Goal: Task Accomplishment & Management: Complete application form

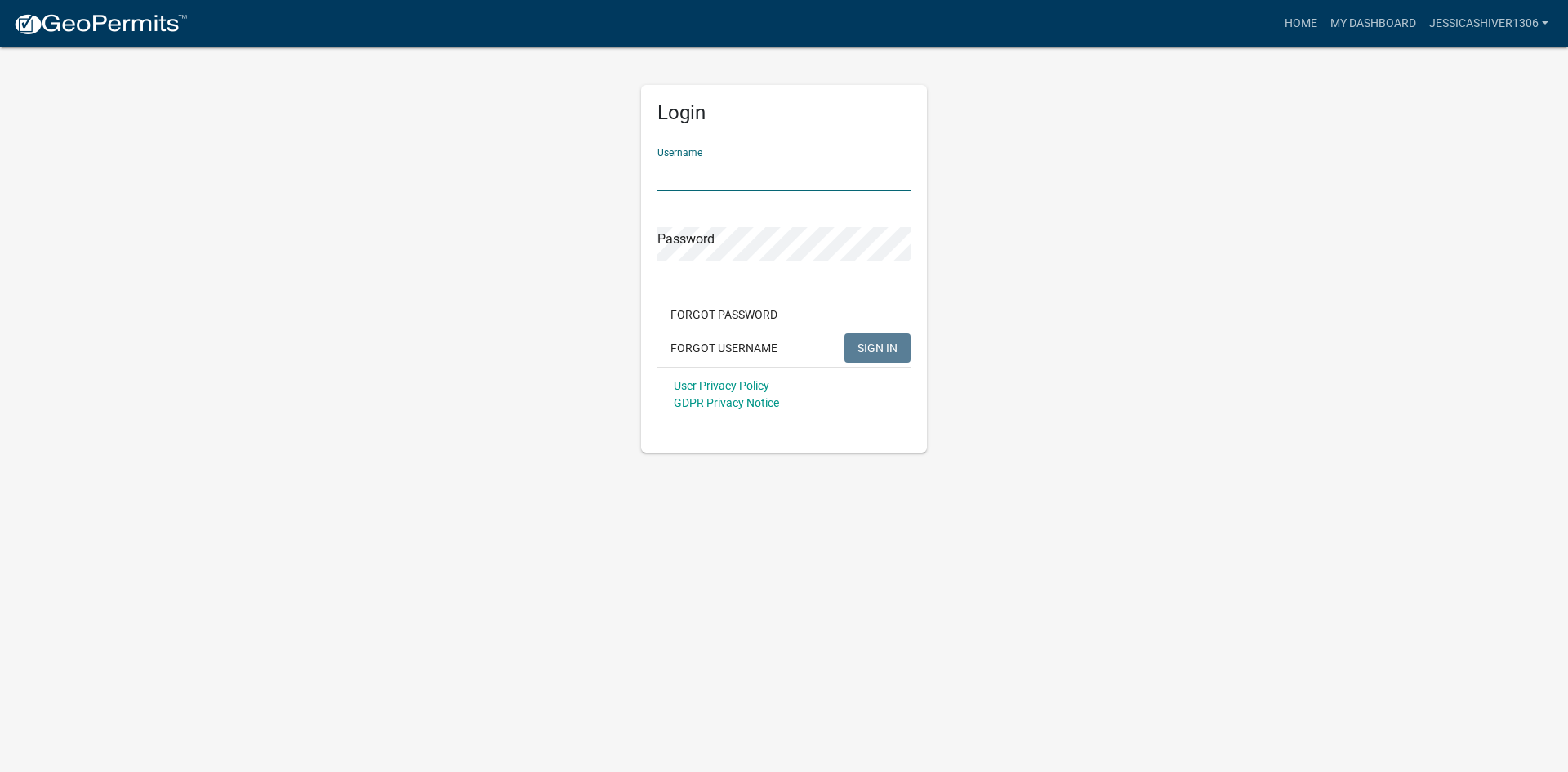
click at [739, 169] on input "Username" at bounding box center [784, 174] width 253 height 33
type input "JessicaShiver1306"
click at [884, 358] on button "SIGN IN" at bounding box center [877, 347] width 66 height 29
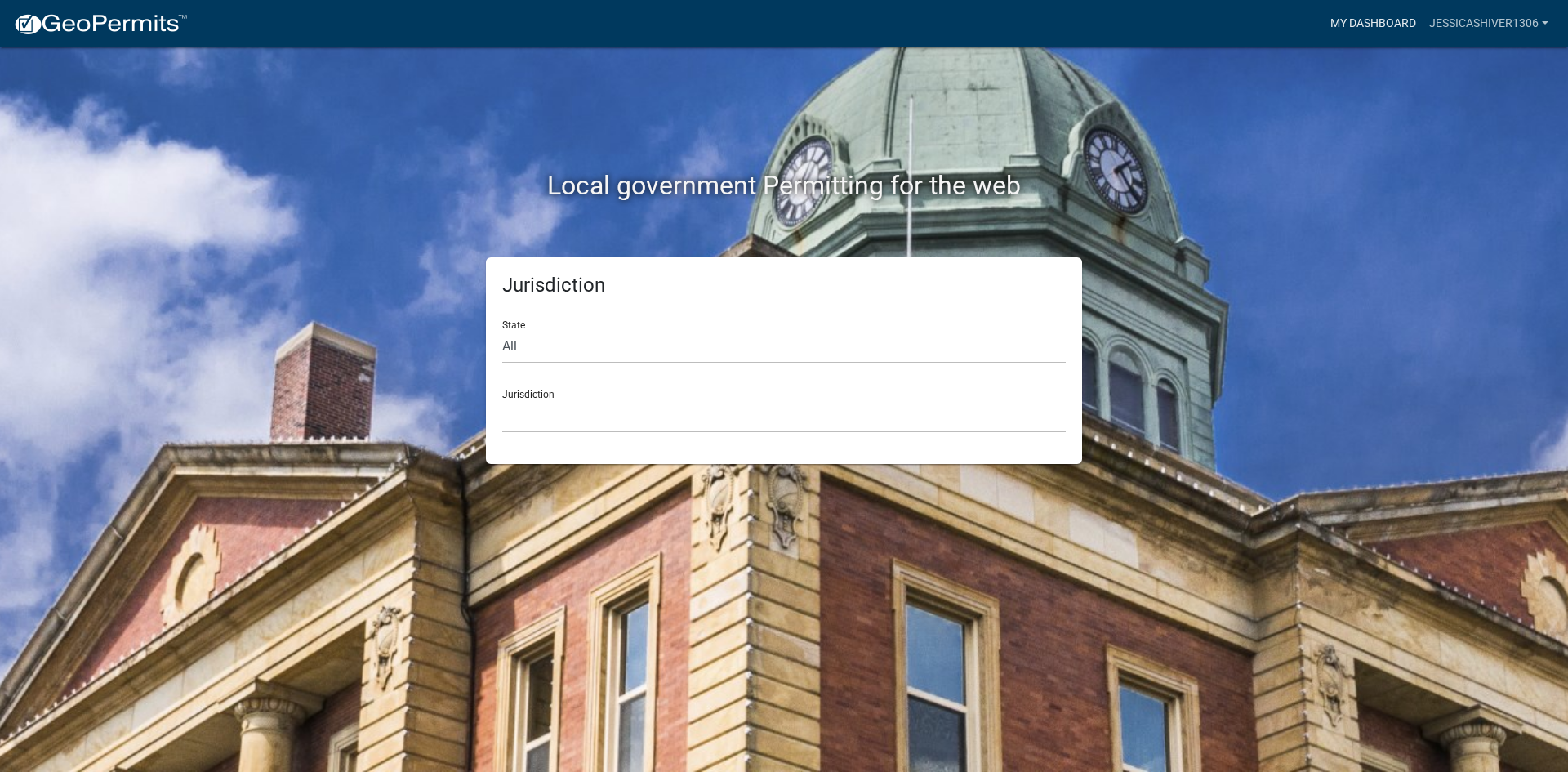
click at [1409, 19] on link "My Dashboard" at bounding box center [1373, 23] width 99 height 31
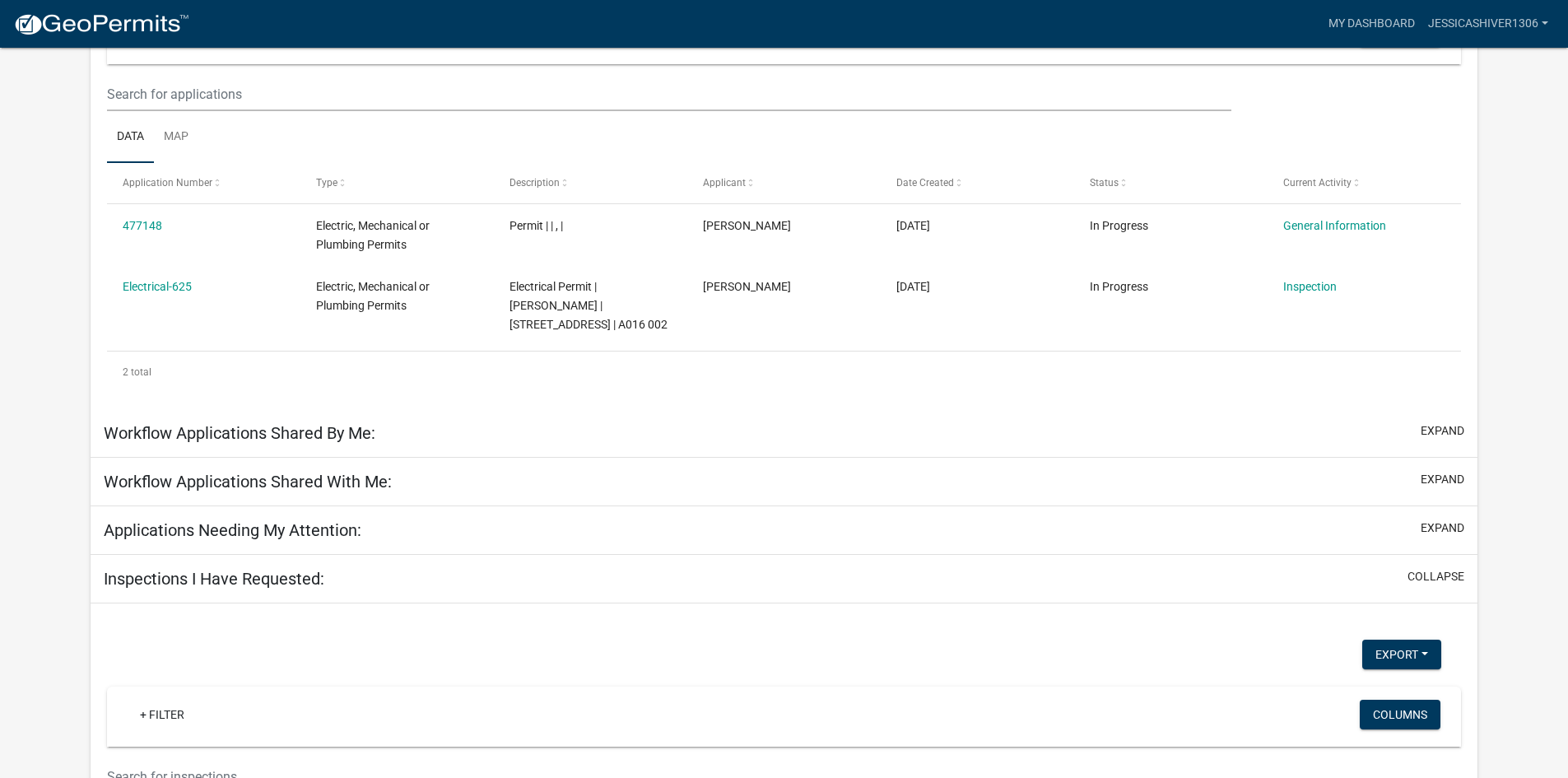
scroll to position [212, 0]
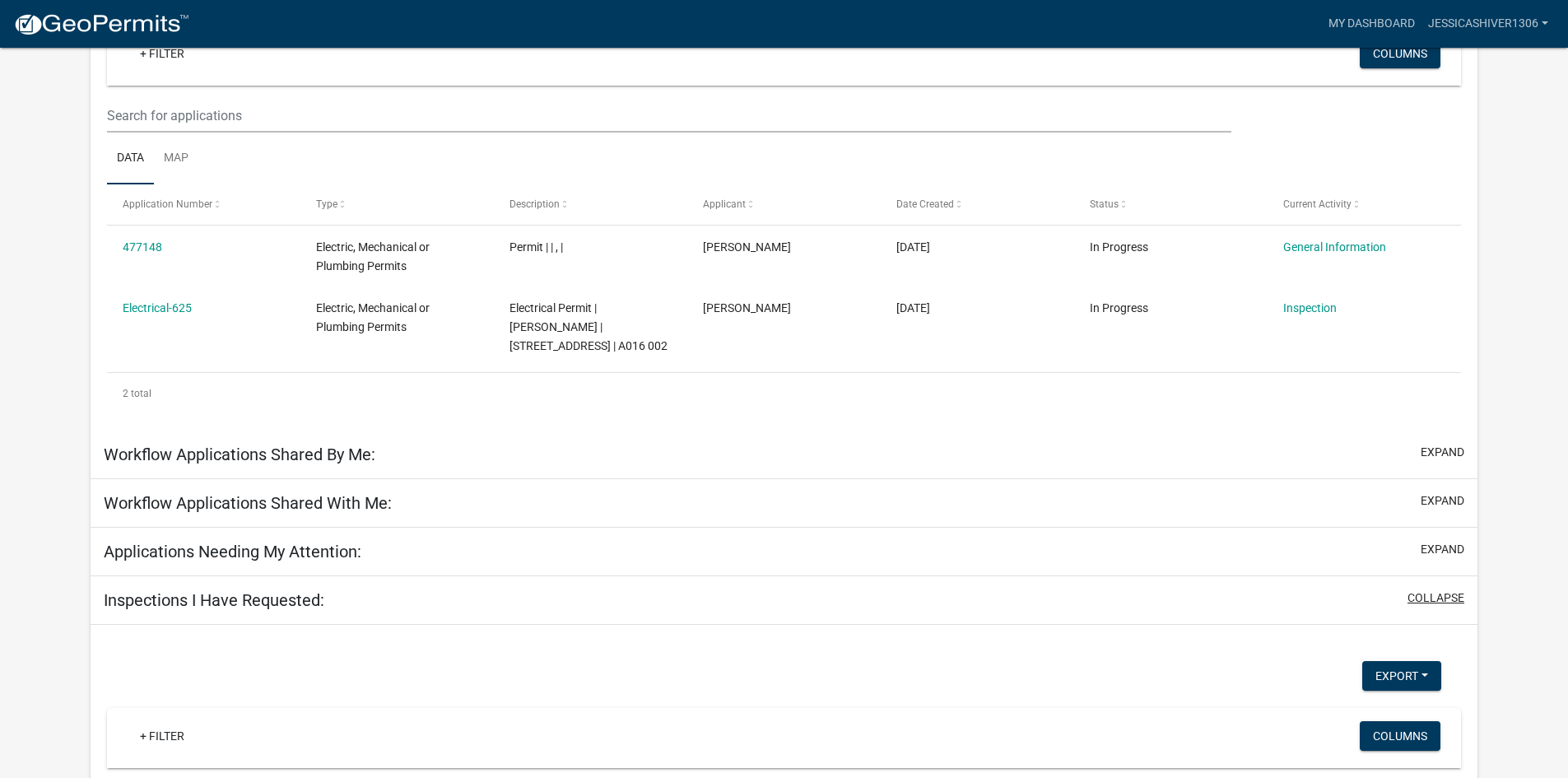
click at [1434, 605] on button "collapse" at bounding box center [1435, 598] width 57 height 17
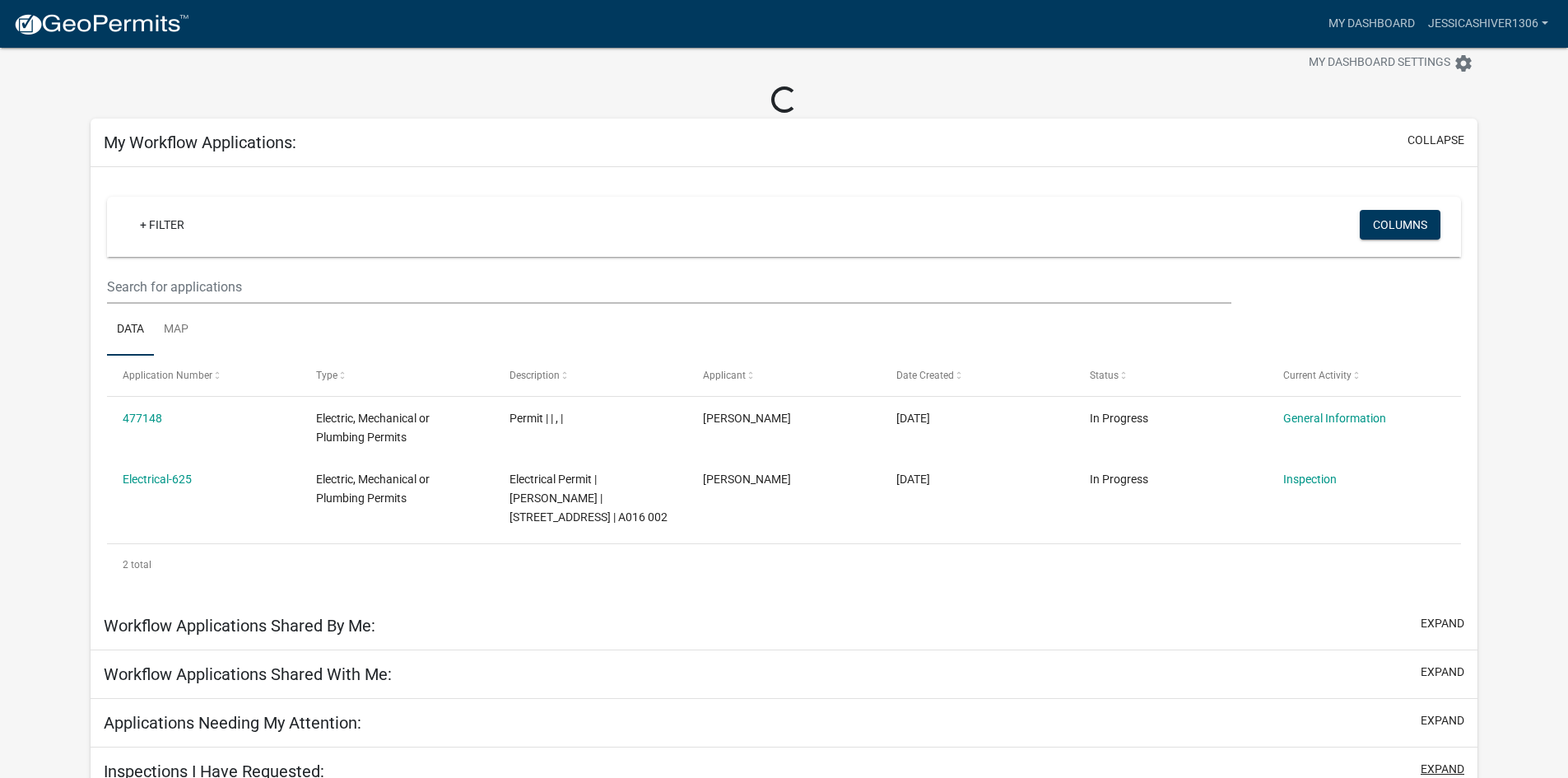
scroll to position [58, 0]
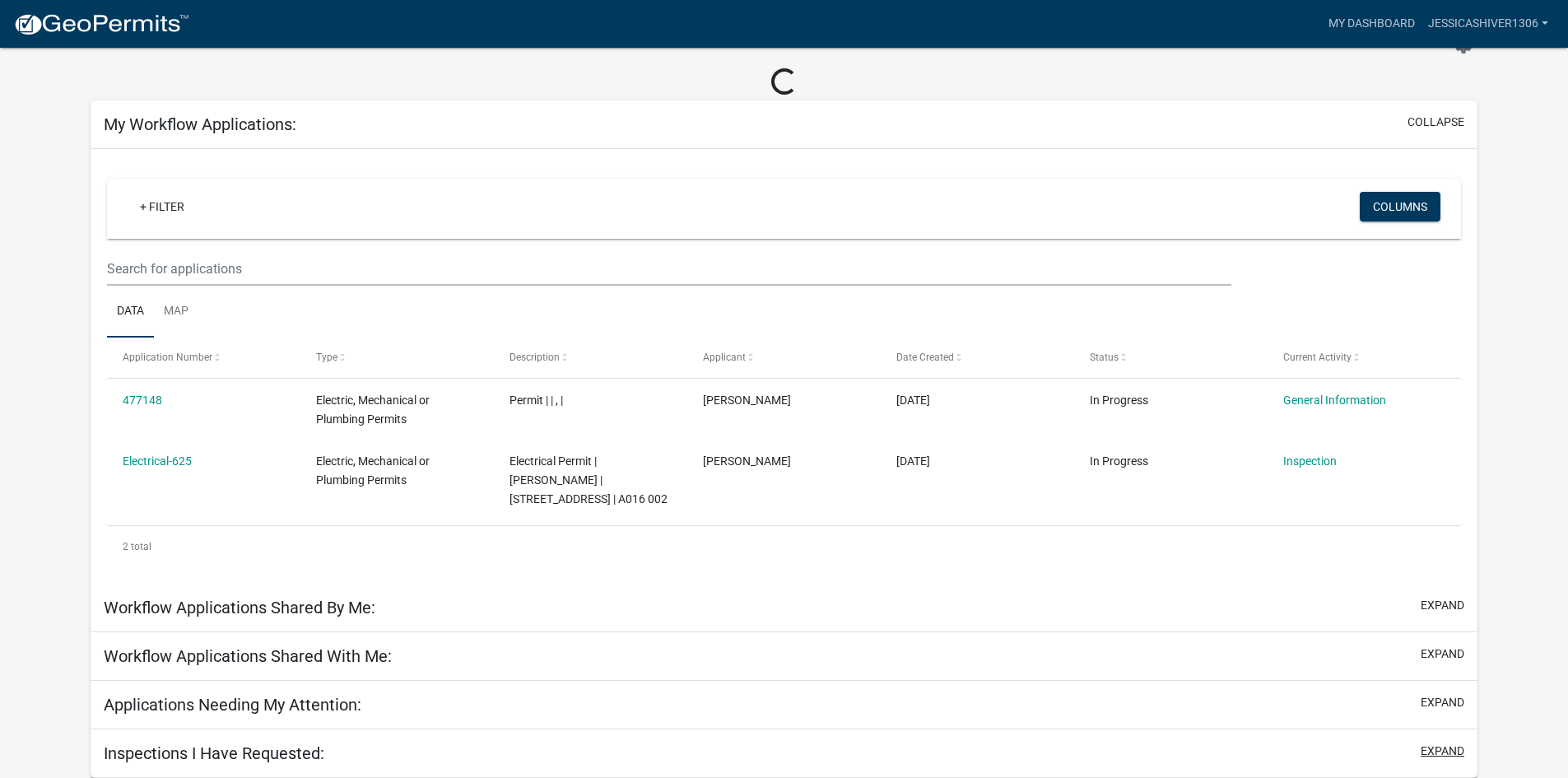
click at [1436, 753] on button "expand" at bounding box center [1442, 751] width 44 height 17
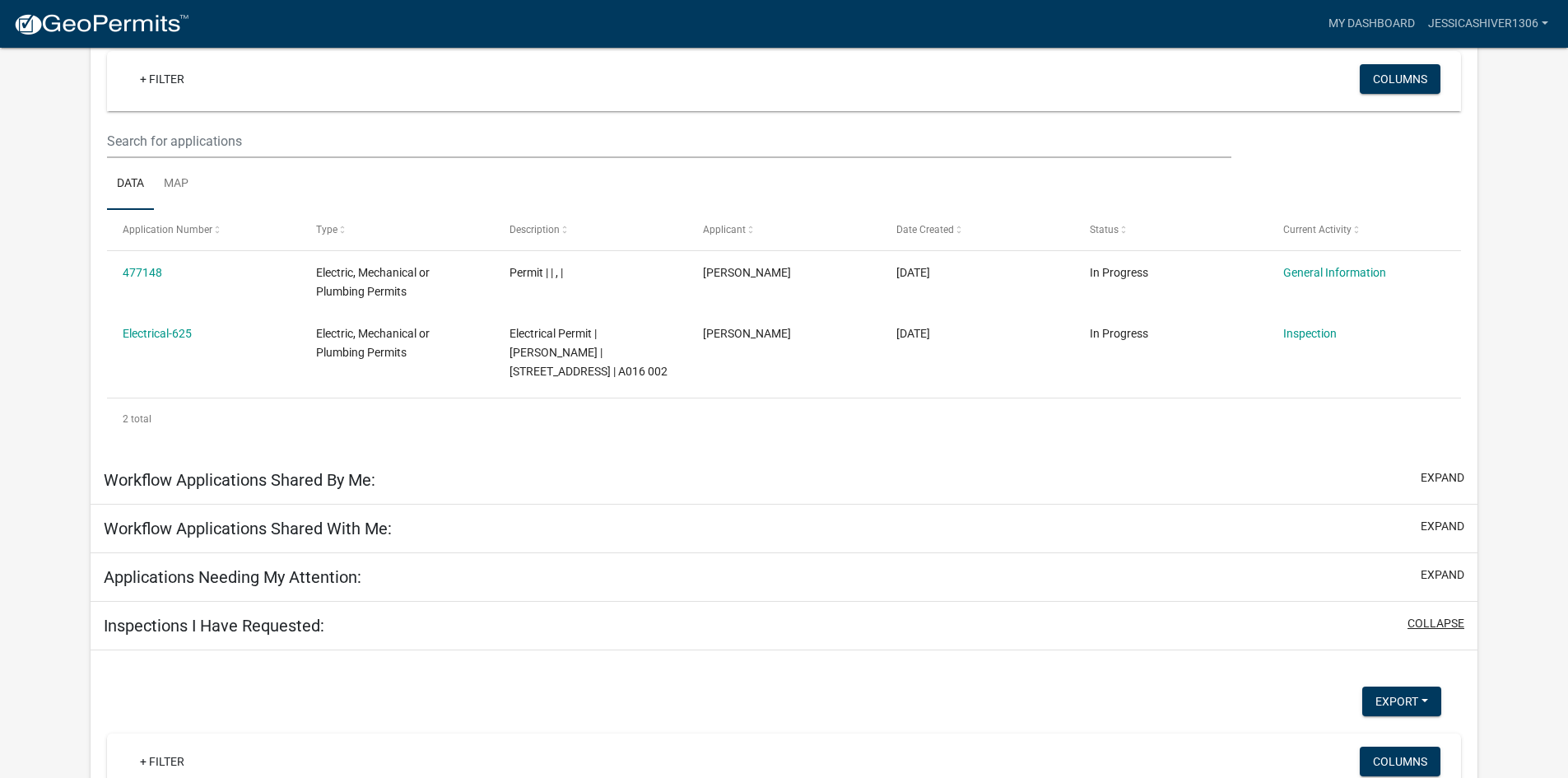
scroll to position [458, 0]
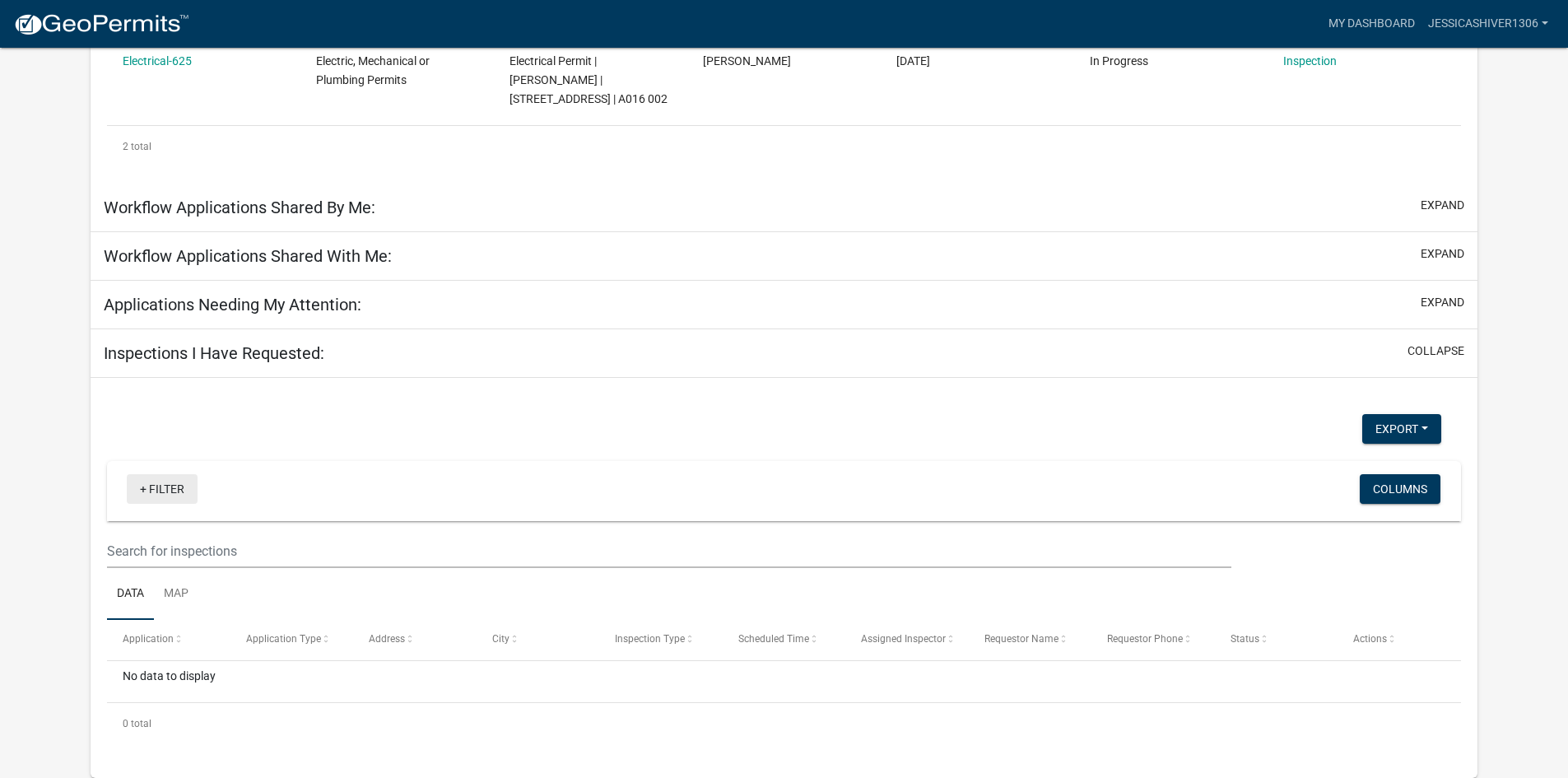
click at [183, 492] on link "+ Filter" at bounding box center [162, 489] width 71 height 30
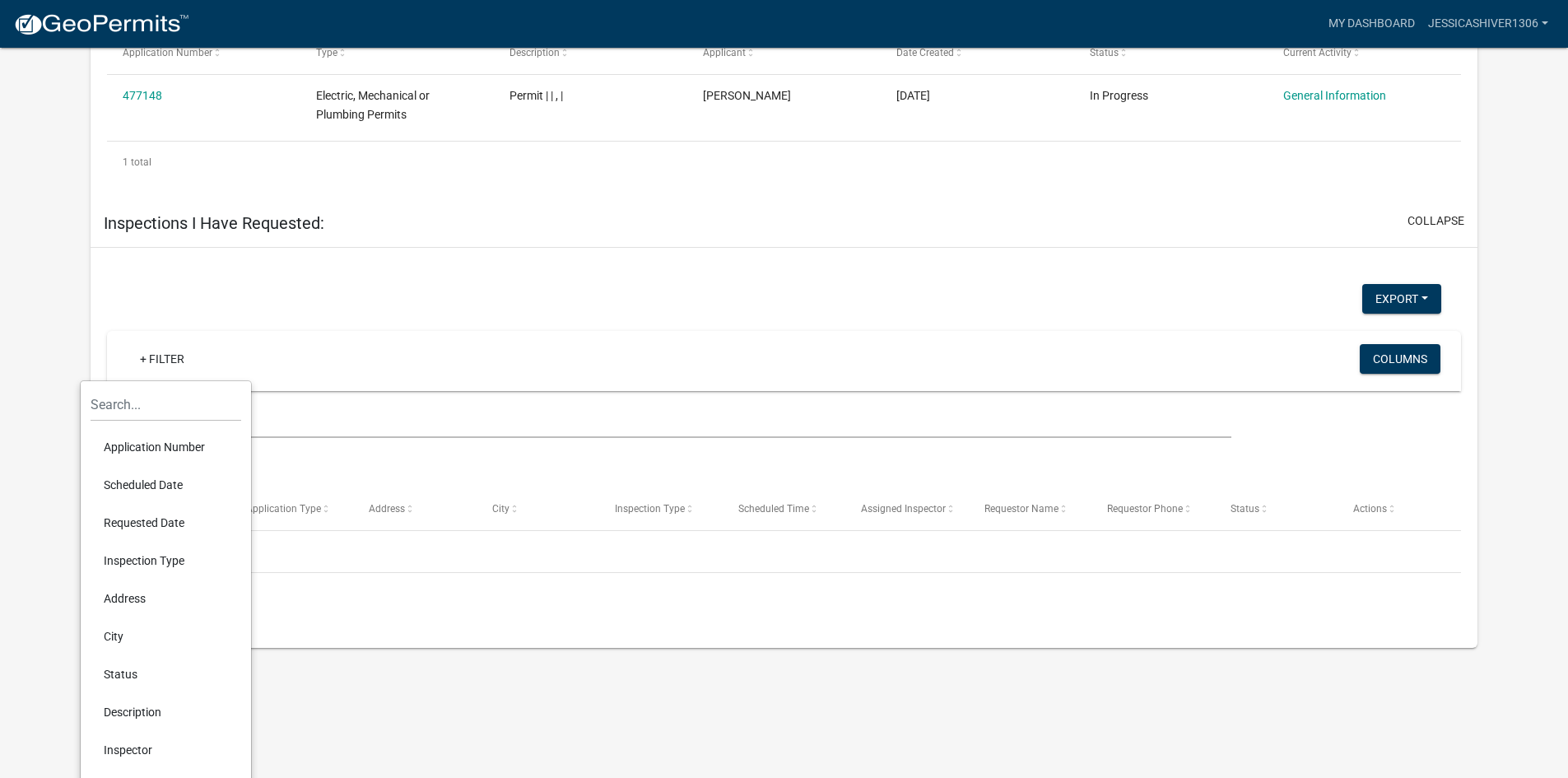
scroll to position [966, 0]
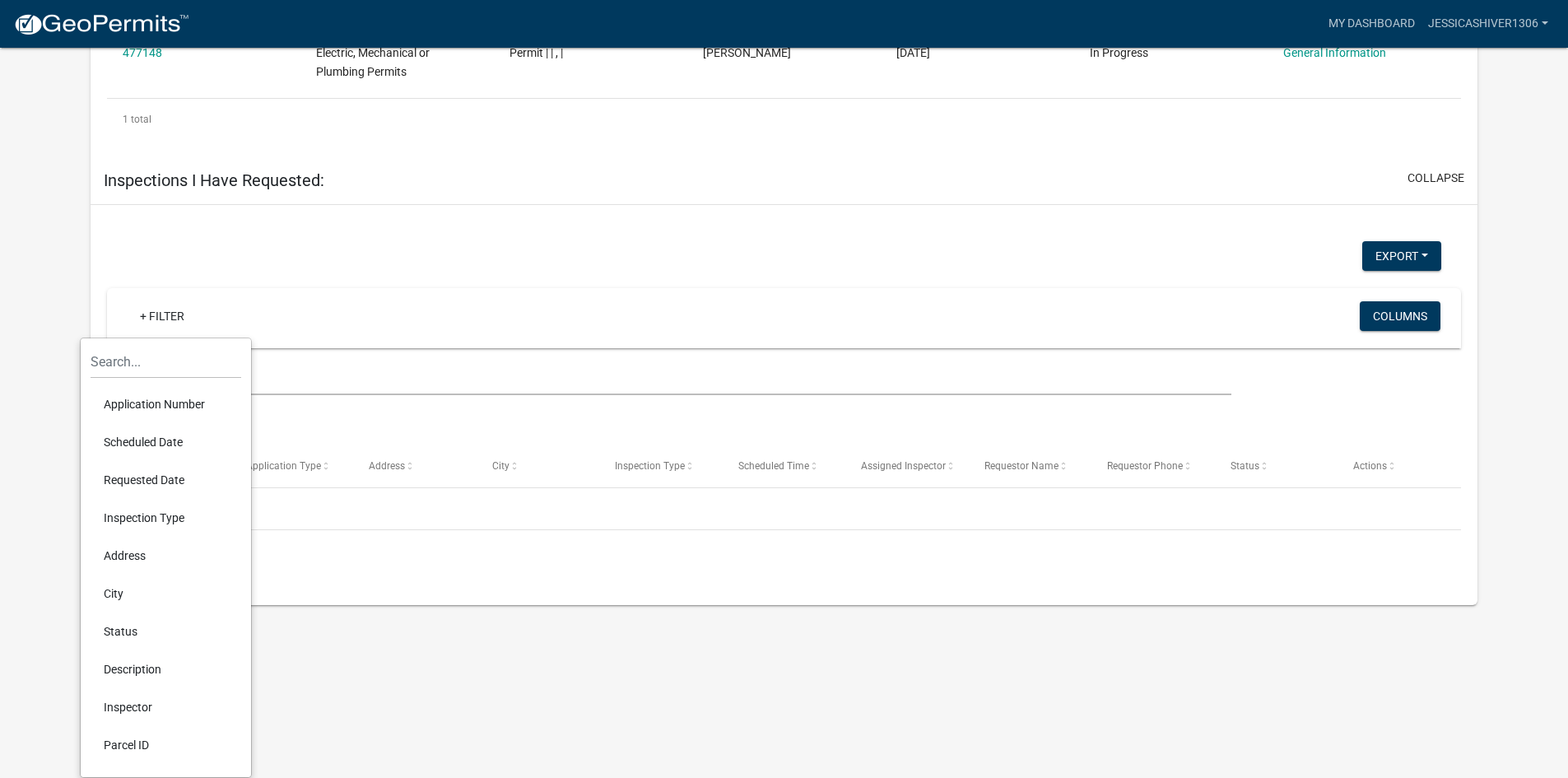
drag, startPoint x: 1183, startPoint y: 689, endPoint x: 1169, endPoint y: 674, distance: 20.5
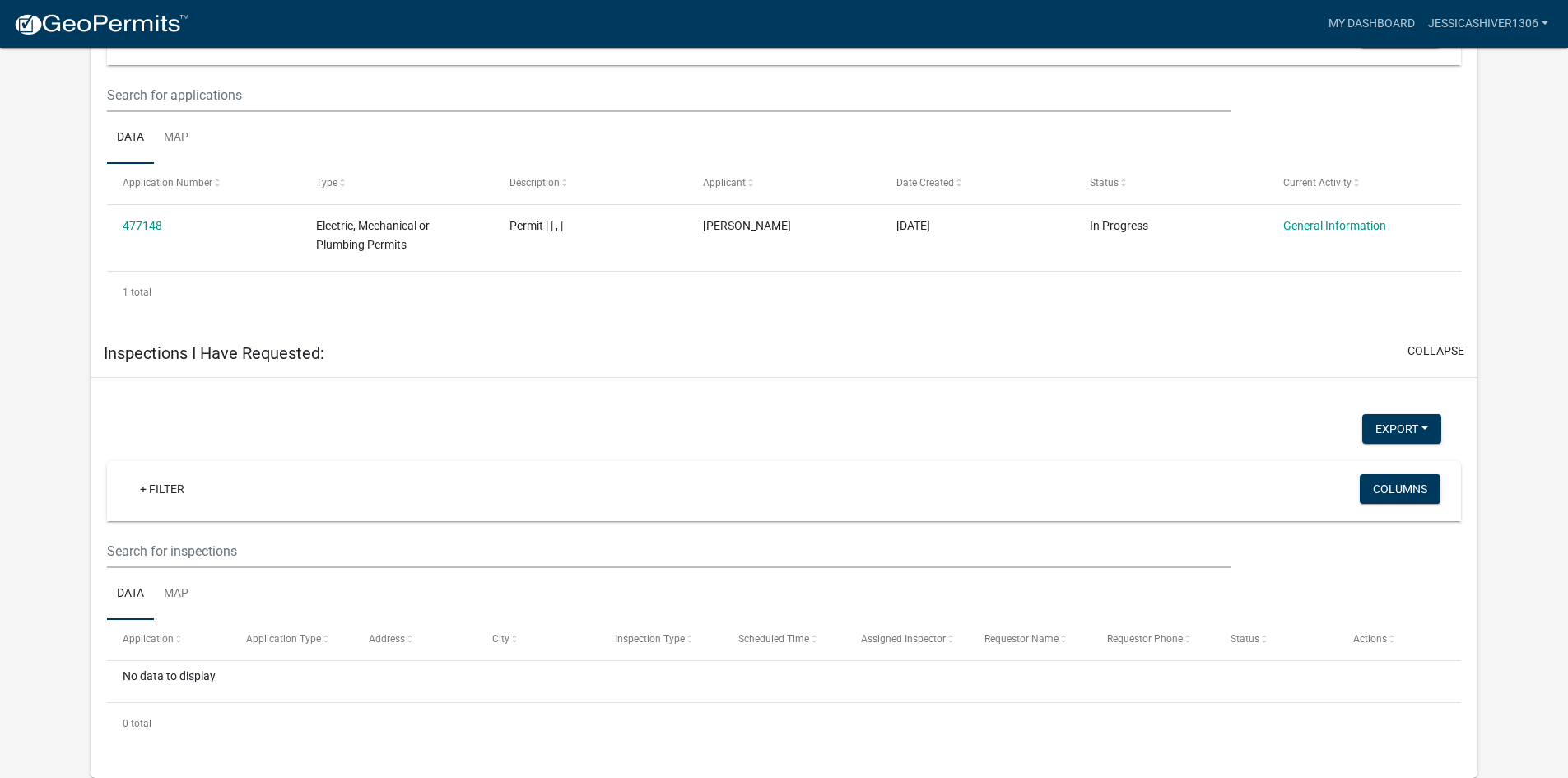
scroll to position [793, 0]
click at [186, 592] on link "Map" at bounding box center [175, 594] width 45 height 52
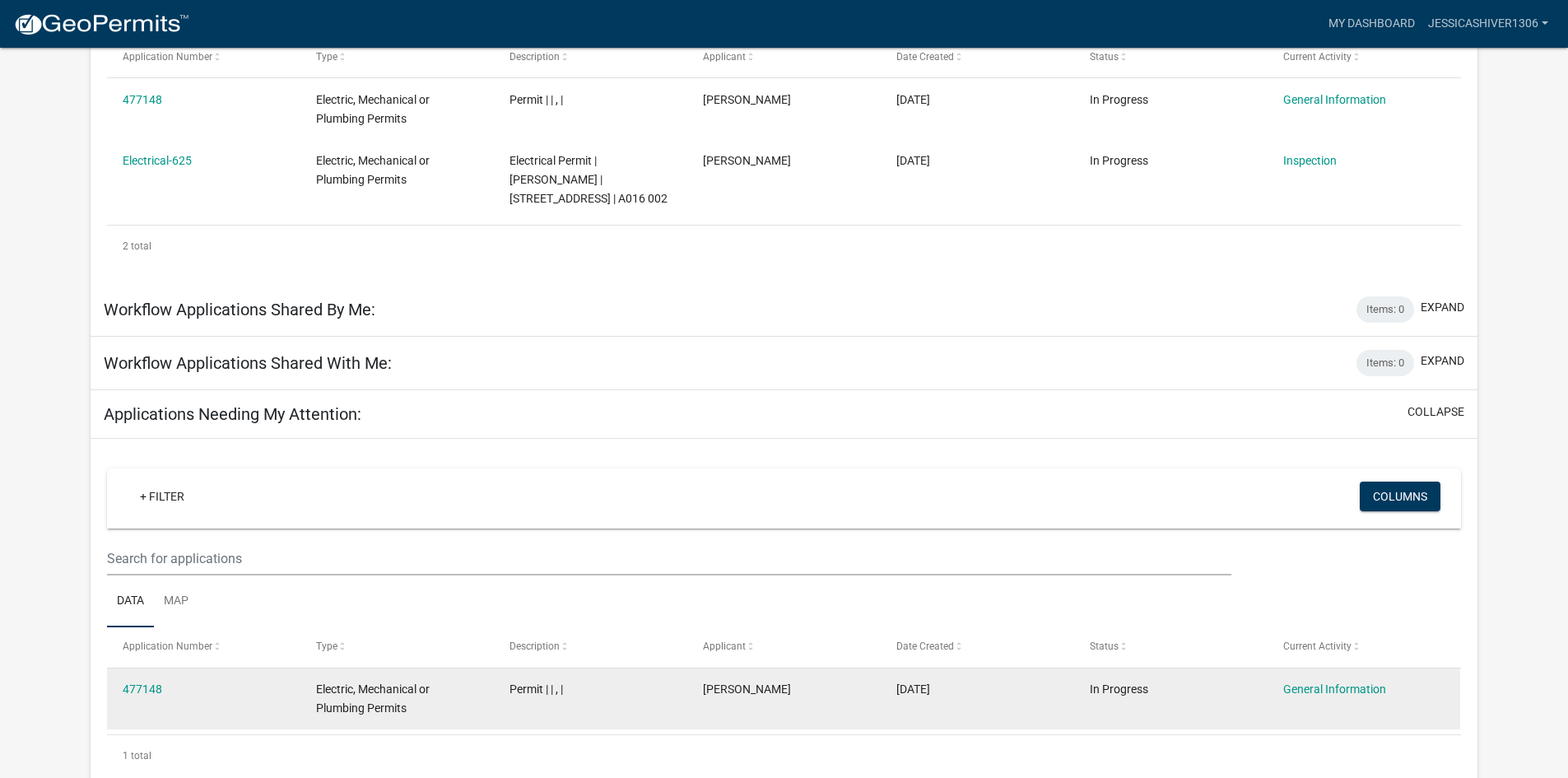
scroll to position [398, 0]
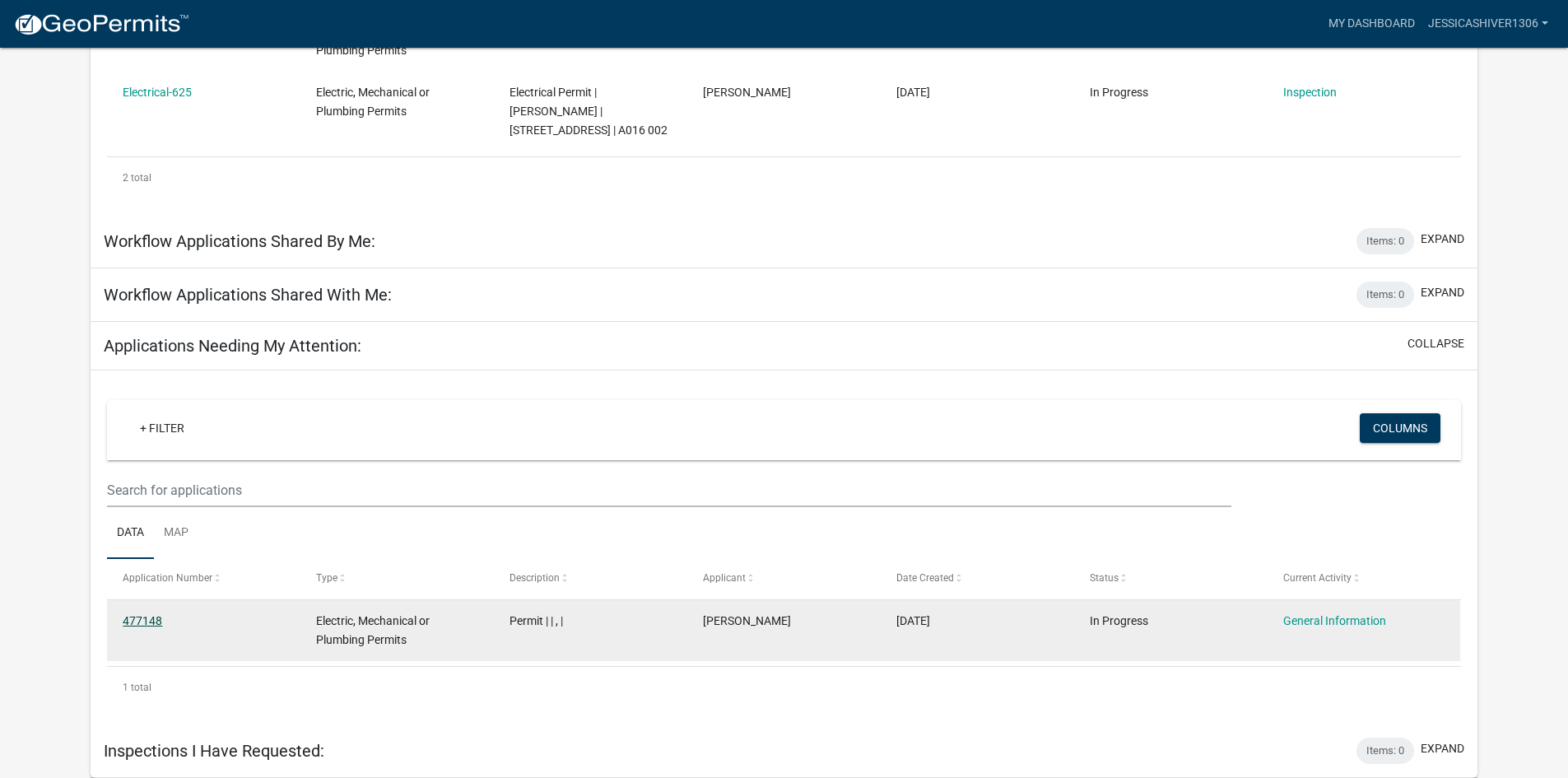
click at [144, 619] on link "477148" at bounding box center [142, 621] width 40 height 14
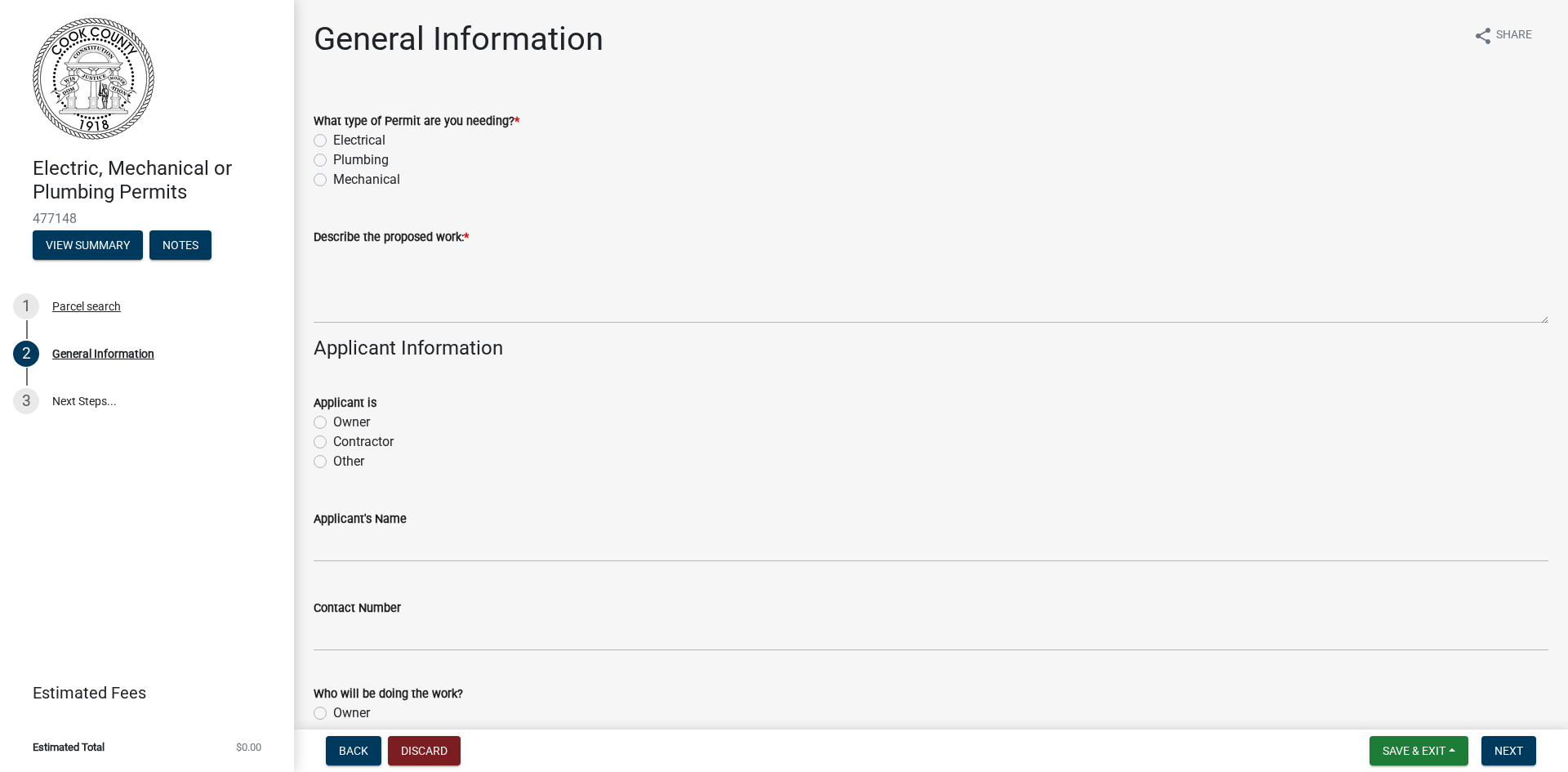
click at [333, 144] on label "Electrical" at bounding box center [359, 140] width 52 height 19
click at [333, 142] on input "Electrical" at bounding box center [338, 136] width 11 height 11
radio input "true"
click at [333, 161] on label "Plumbing" at bounding box center [361, 160] width 55 height 19
click at [333, 161] on input "Plumbing" at bounding box center [338, 156] width 11 height 11
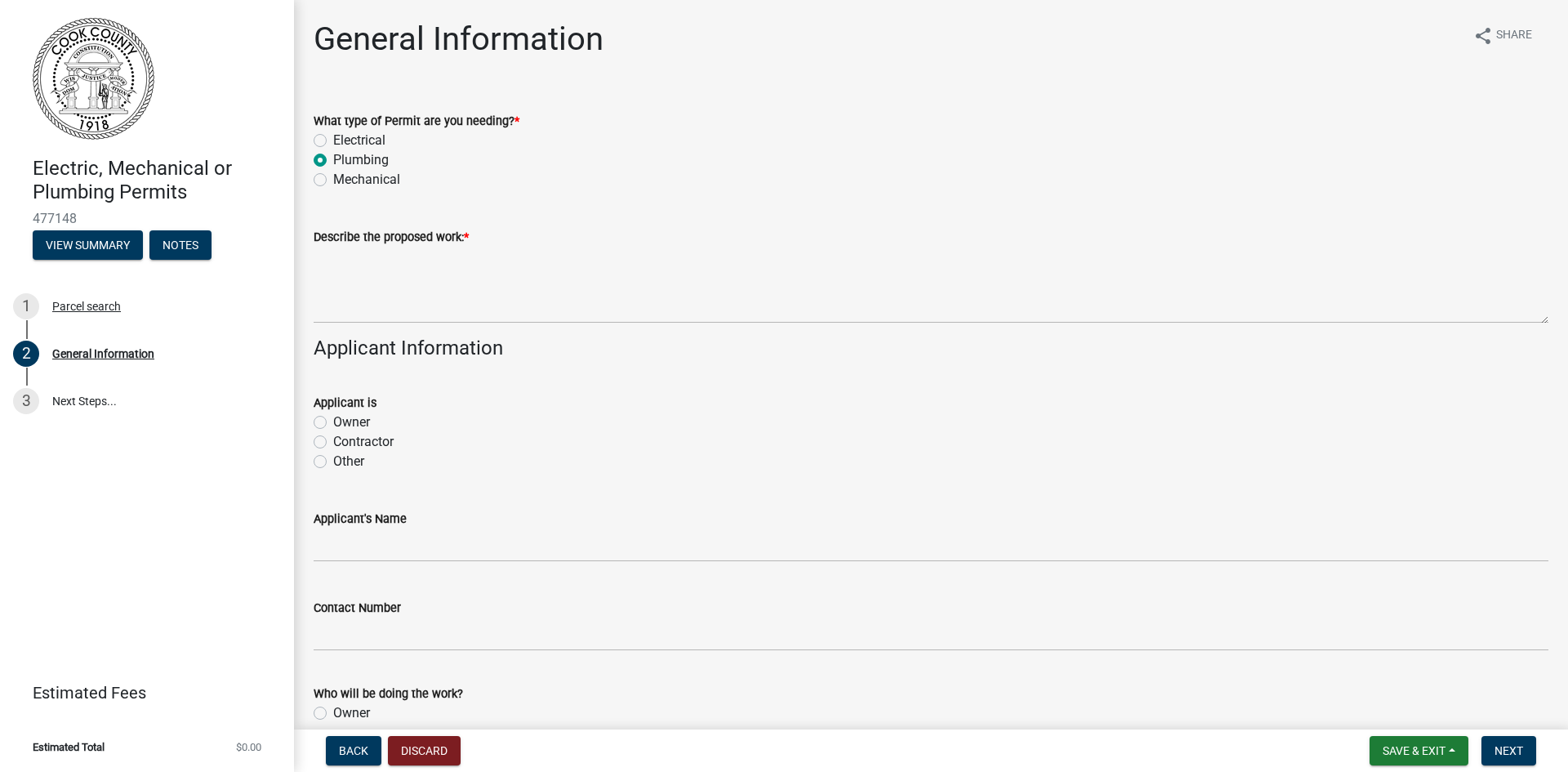
radio input "true"
click at [333, 142] on label "Electrical" at bounding box center [359, 140] width 52 height 19
click at [333, 142] on input "Electrical" at bounding box center [338, 136] width 11 height 11
radio input "true"
click at [333, 440] on label "Contractor" at bounding box center [363, 441] width 60 height 19
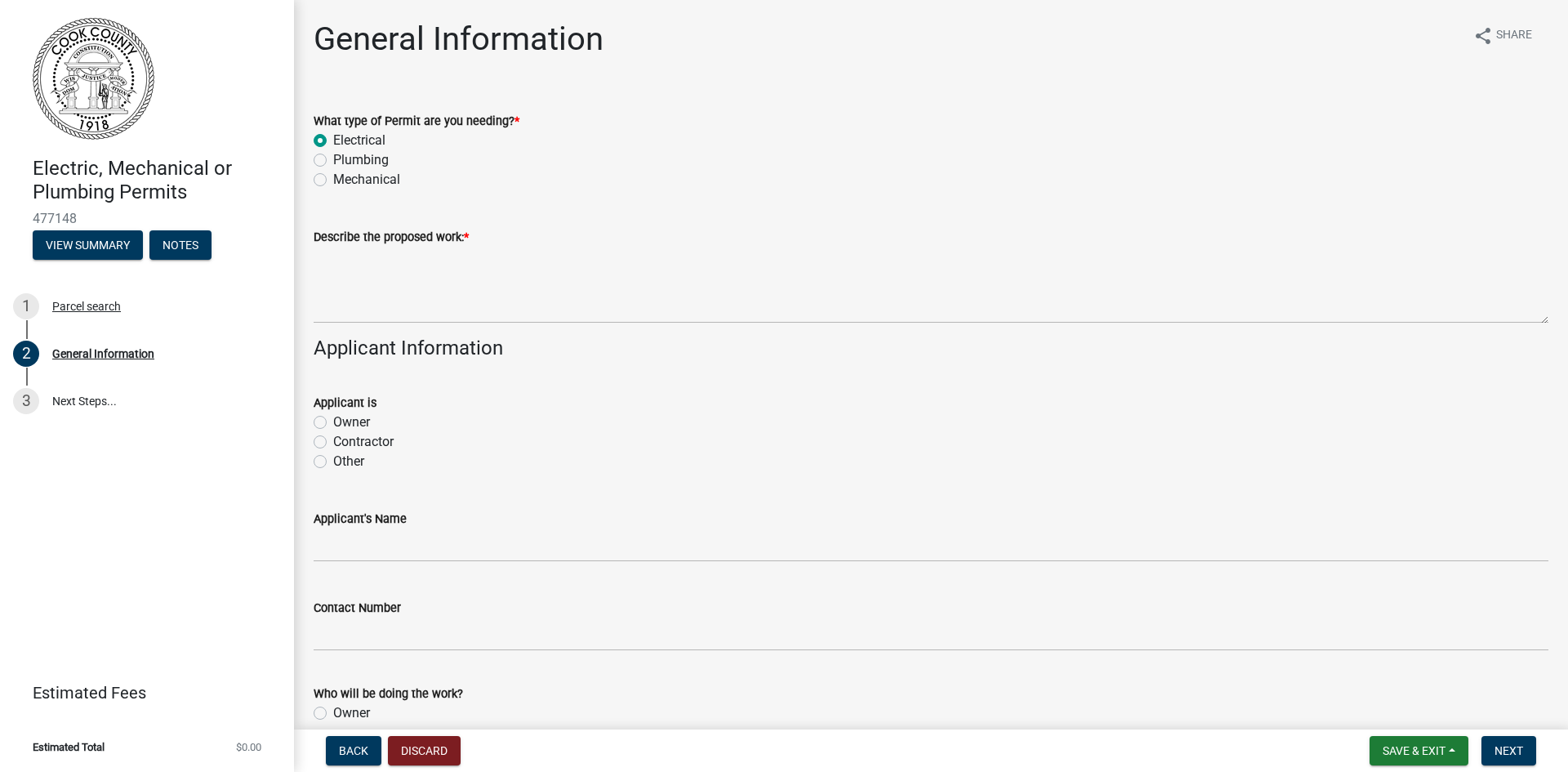
click at [333, 440] on input "Contractor" at bounding box center [338, 437] width 11 height 11
radio input "true"
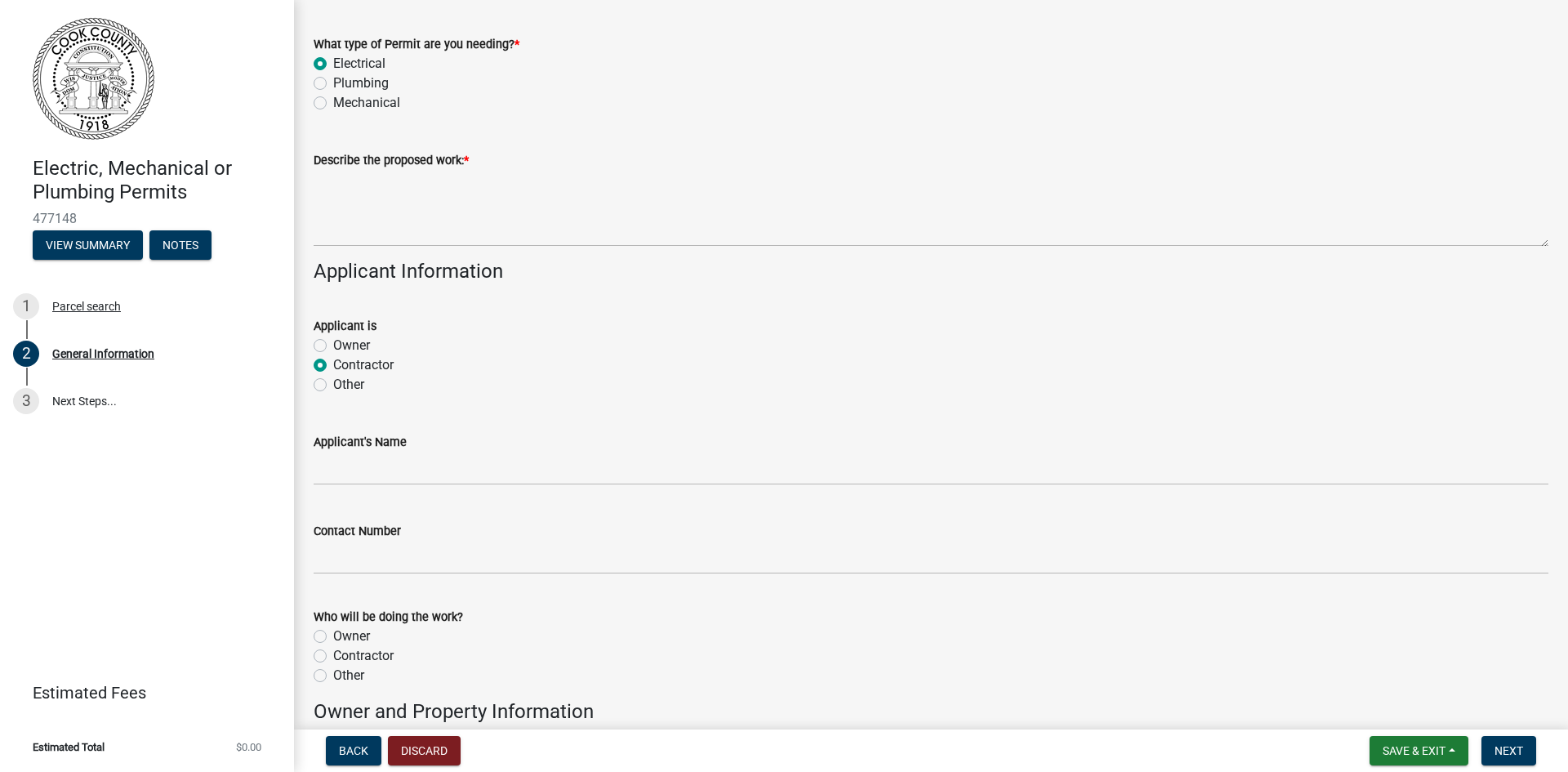
scroll to position [163, 0]
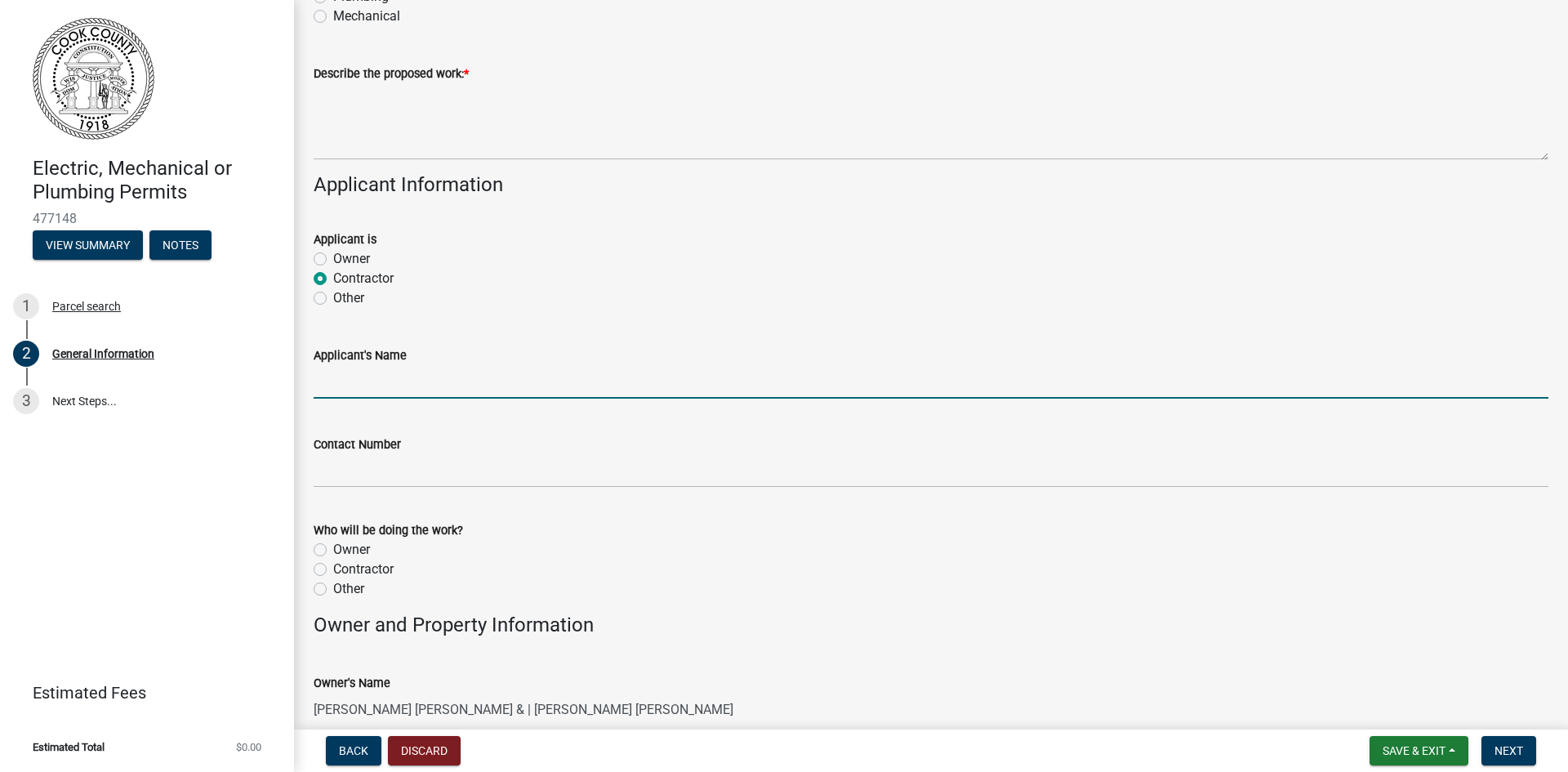
click at [451, 372] on input "Applicant's Name" at bounding box center [931, 382] width 1235 height 33
type input "[PERSON_NAME]"
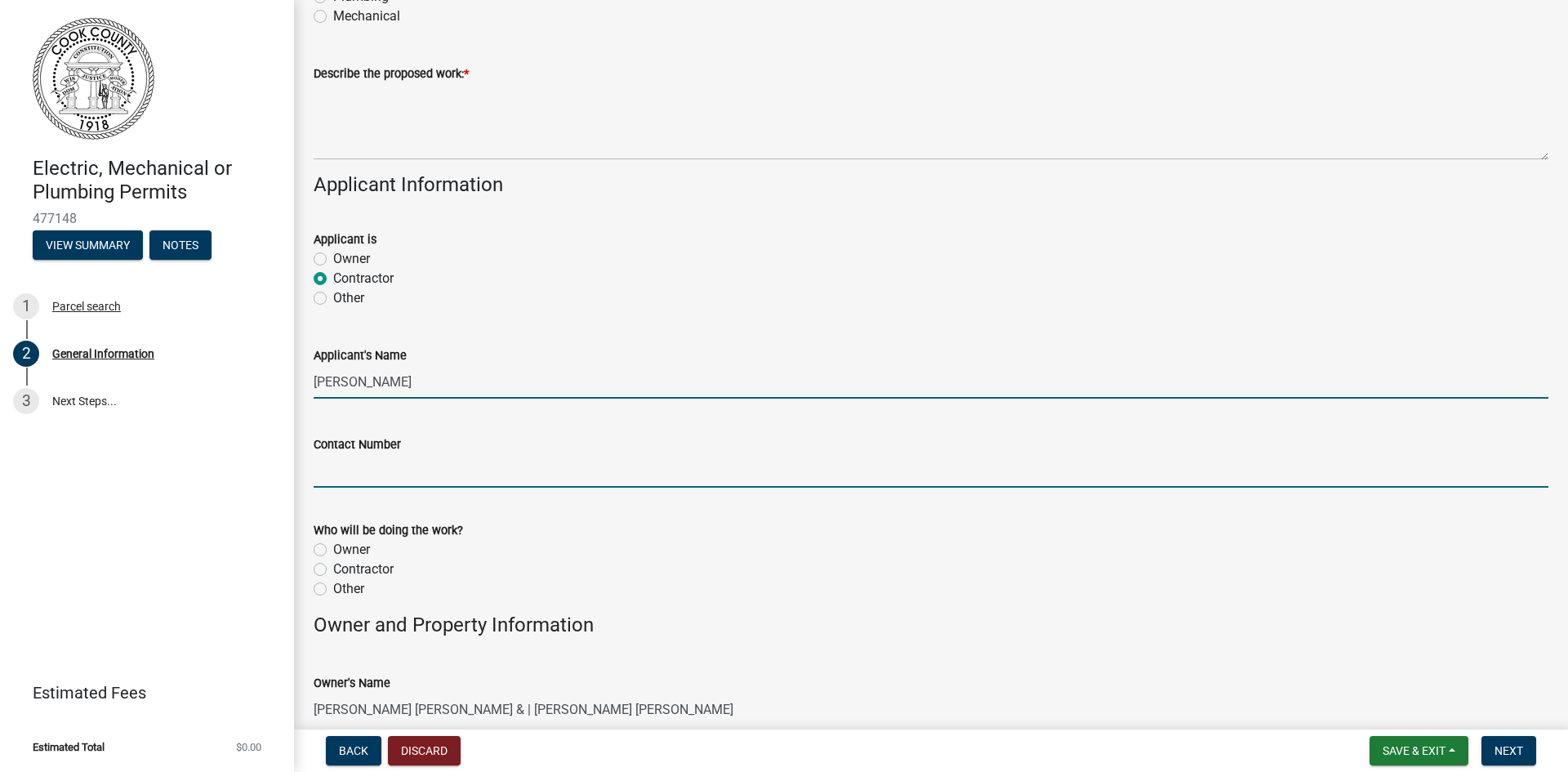
click at [384, 472] on input "Contact Number" at bounding box center [931, 471] width 1235 height 33
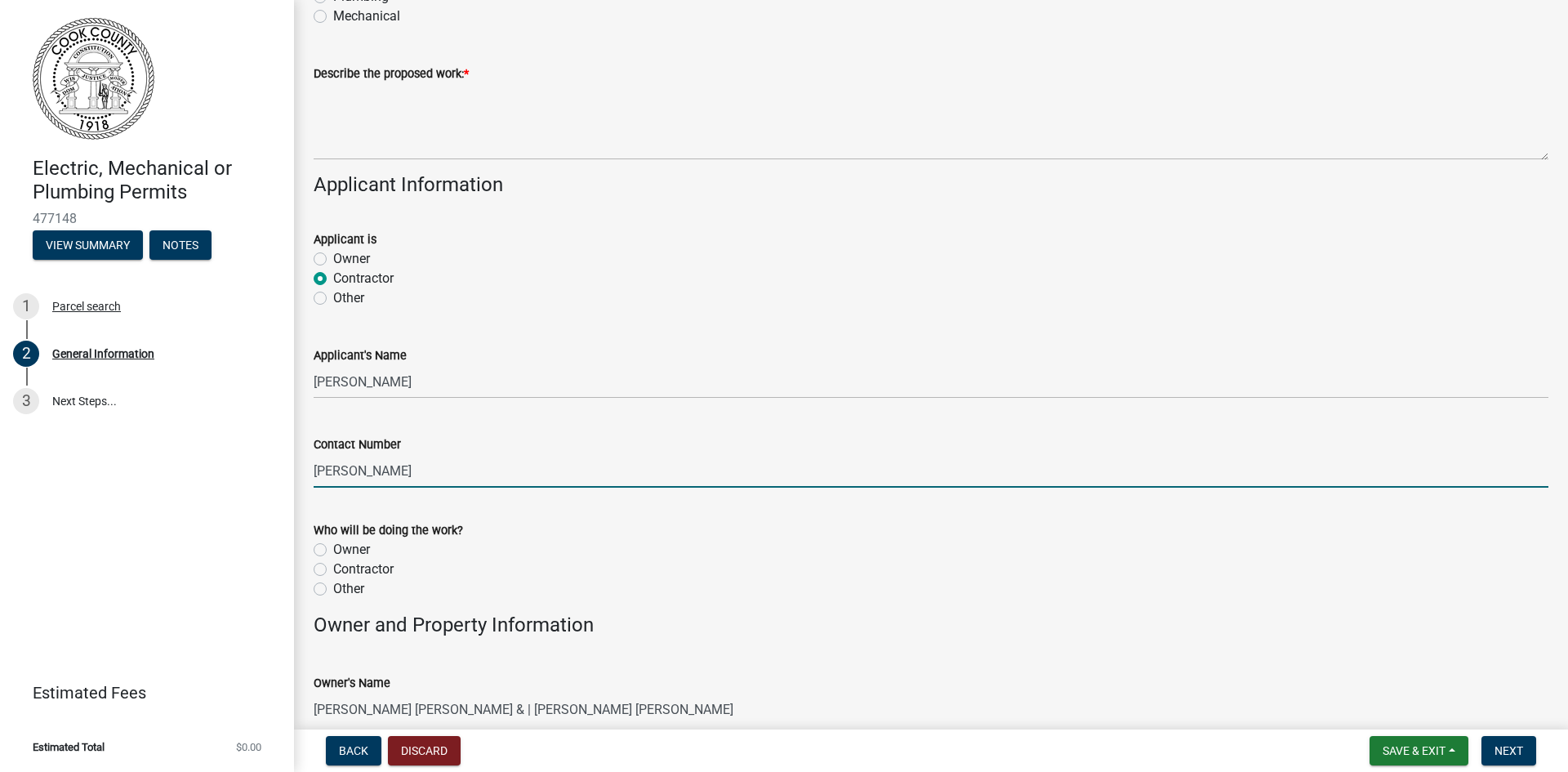
type input "[PERSON_NAME]"
click at [316, 569] on div "Who will be doing the work? Owner [DEMOGRAPHIC_DATA] Other" at bounding box center [931, 559] width 1235 height 79
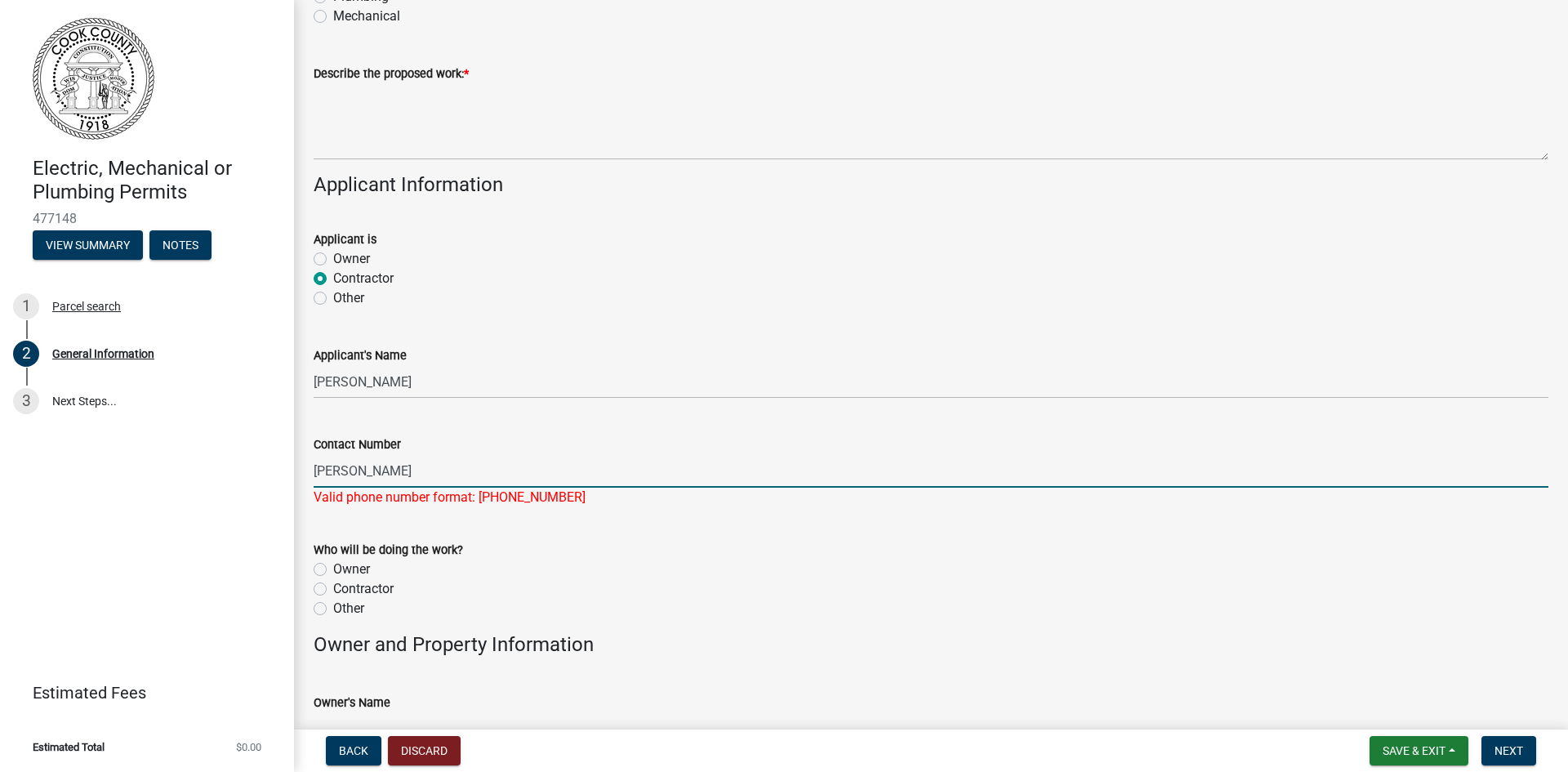
click at [419, 471] on input "[PERSON_NAME]" at bounding box center [931, 471] width 1235 height 33
drag, startPoint x: 419, startPoint y: 471, endPoint x: 217, endPoint y: 484, distance: 202.4
click at [217, 484] on div "Electric, Mechanical or Plumbing Permits 477148 View Summary Notes 1 Parcel sea…" at bounding box center [784, 386] width 1568 height 772
type input "2292476630"
click at [409, 600] on wm-data-entity-input "Who will be doing the work? Owner [DEMOGRAPHIC_DATA] Other" at bounding box center [931, 576] width 1235 height 113
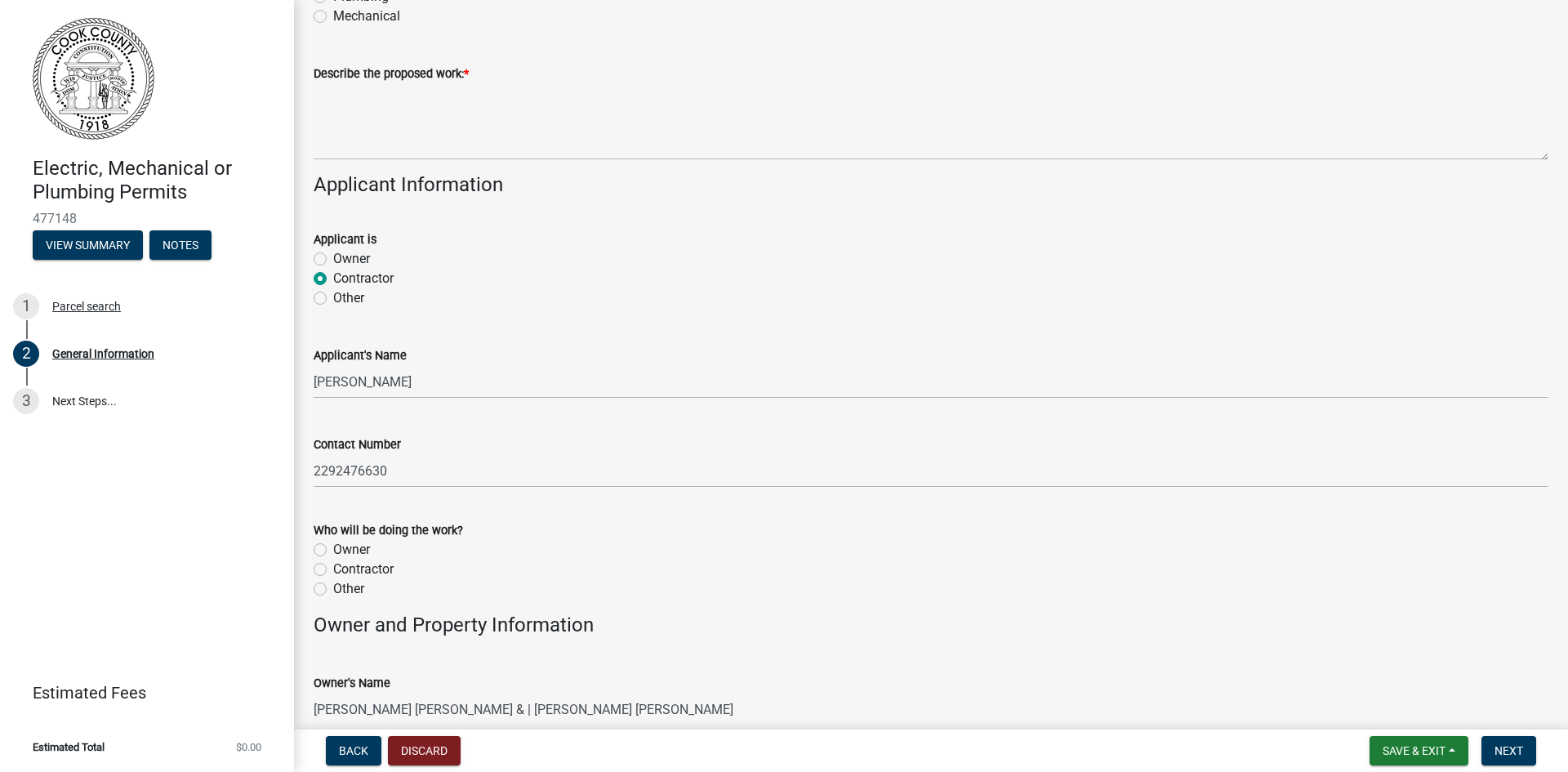
click at [333, 566] on label "Contractor" at bounding box center [363, 569] width 60 height 19
click at [333, 566] on input "Contractor" at bounding box center [338, 564] width 11 height 11
radio input "true"
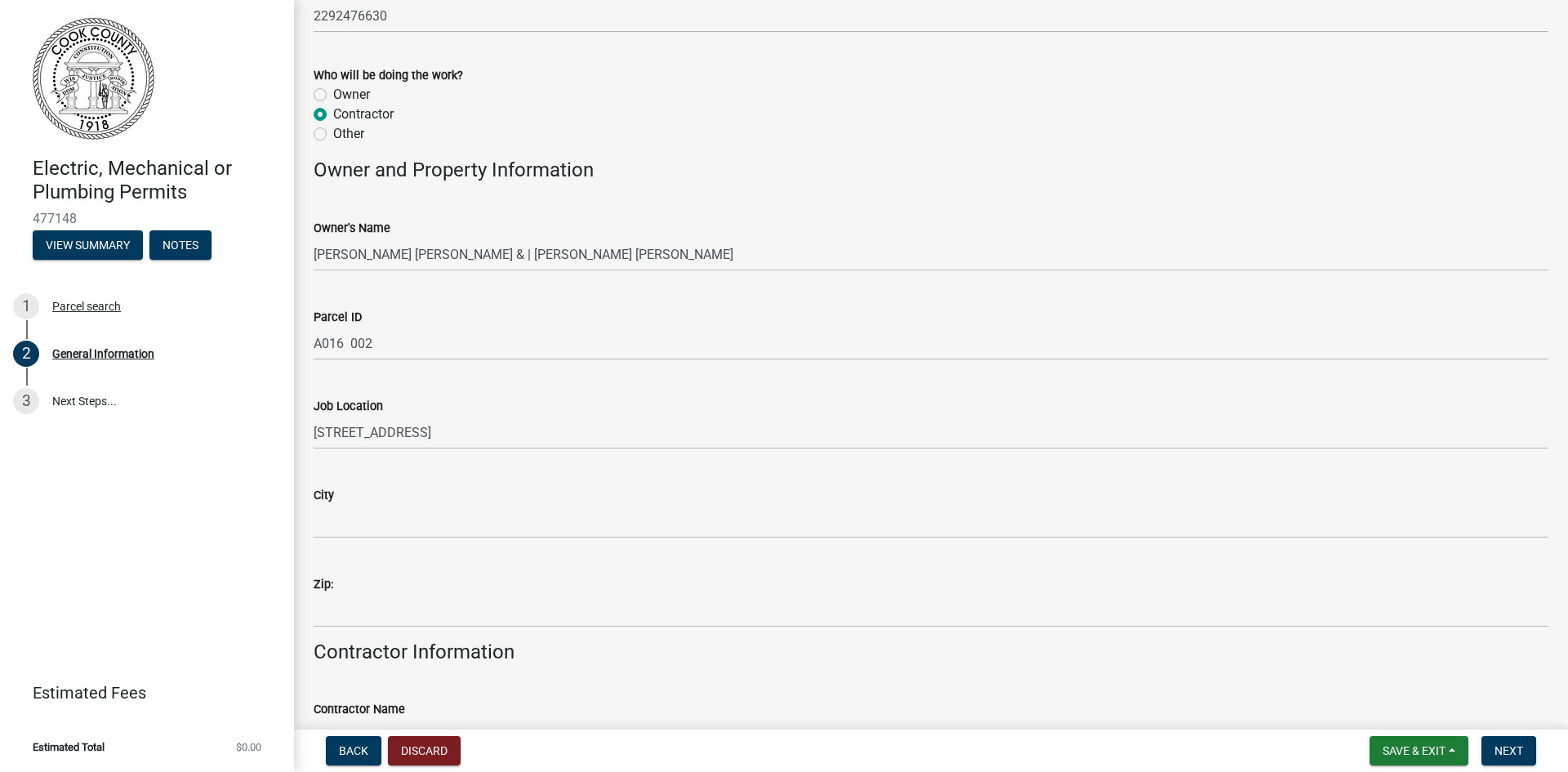
scroll to position [607, 0]
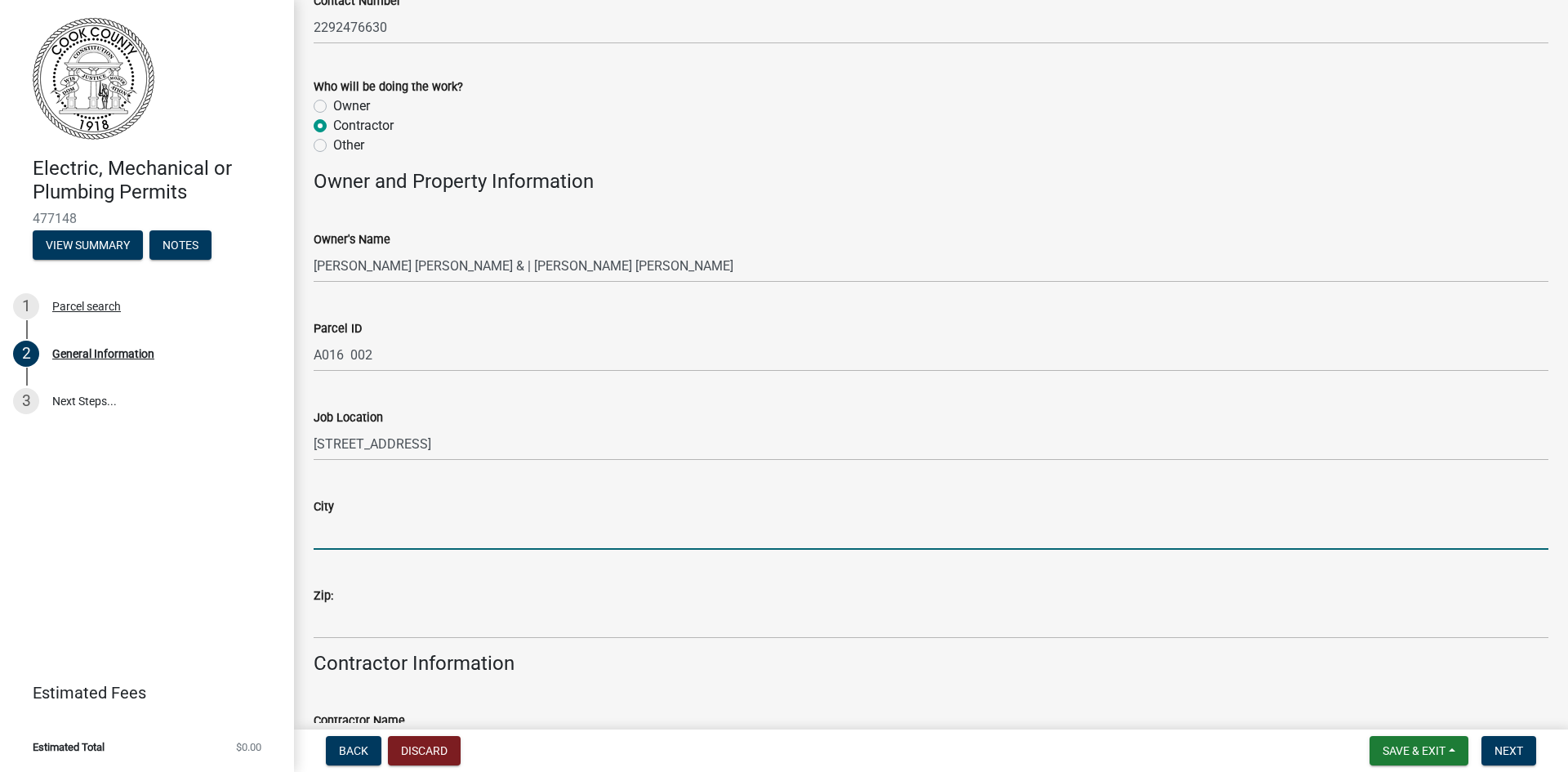
click at [378, 524] on input "City" at bounding box center [931, 533] width 1235 height 33
type input "Adel"
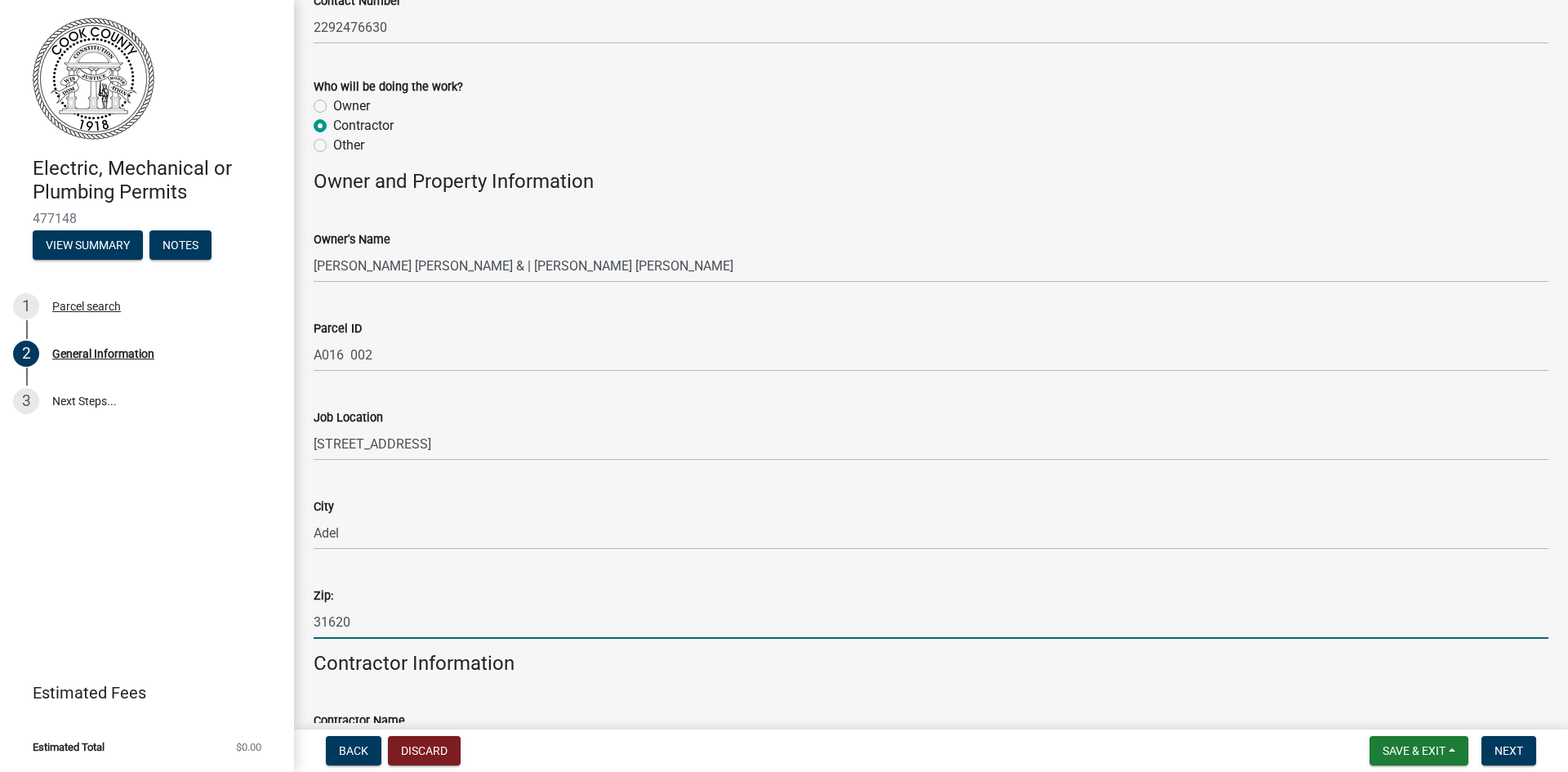
type input "31620"
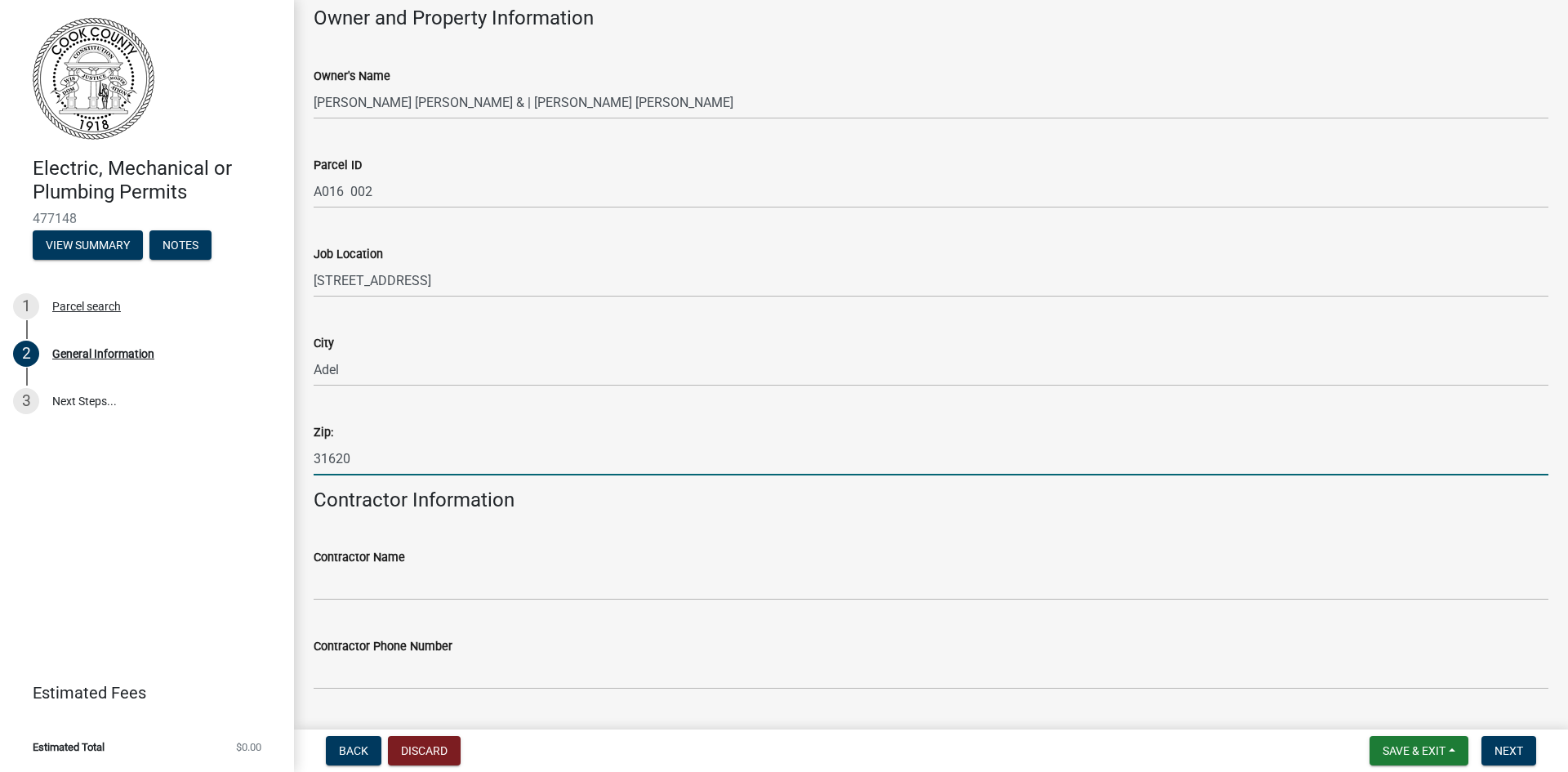
scroll to position [934, 0]
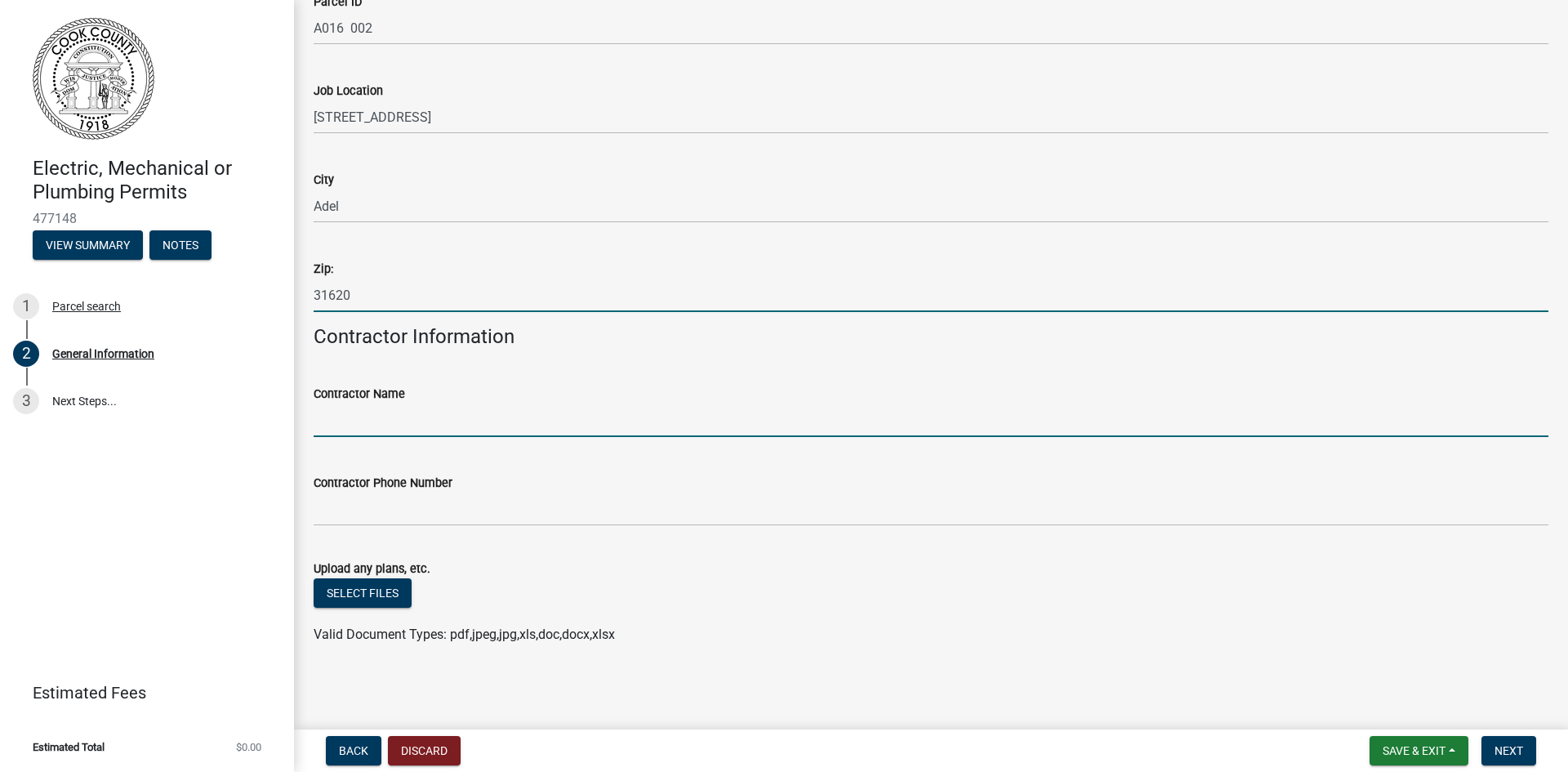
click at [501, 414] on input "Contractor Name" at bounding box center [931, 420] width 1235 height 33
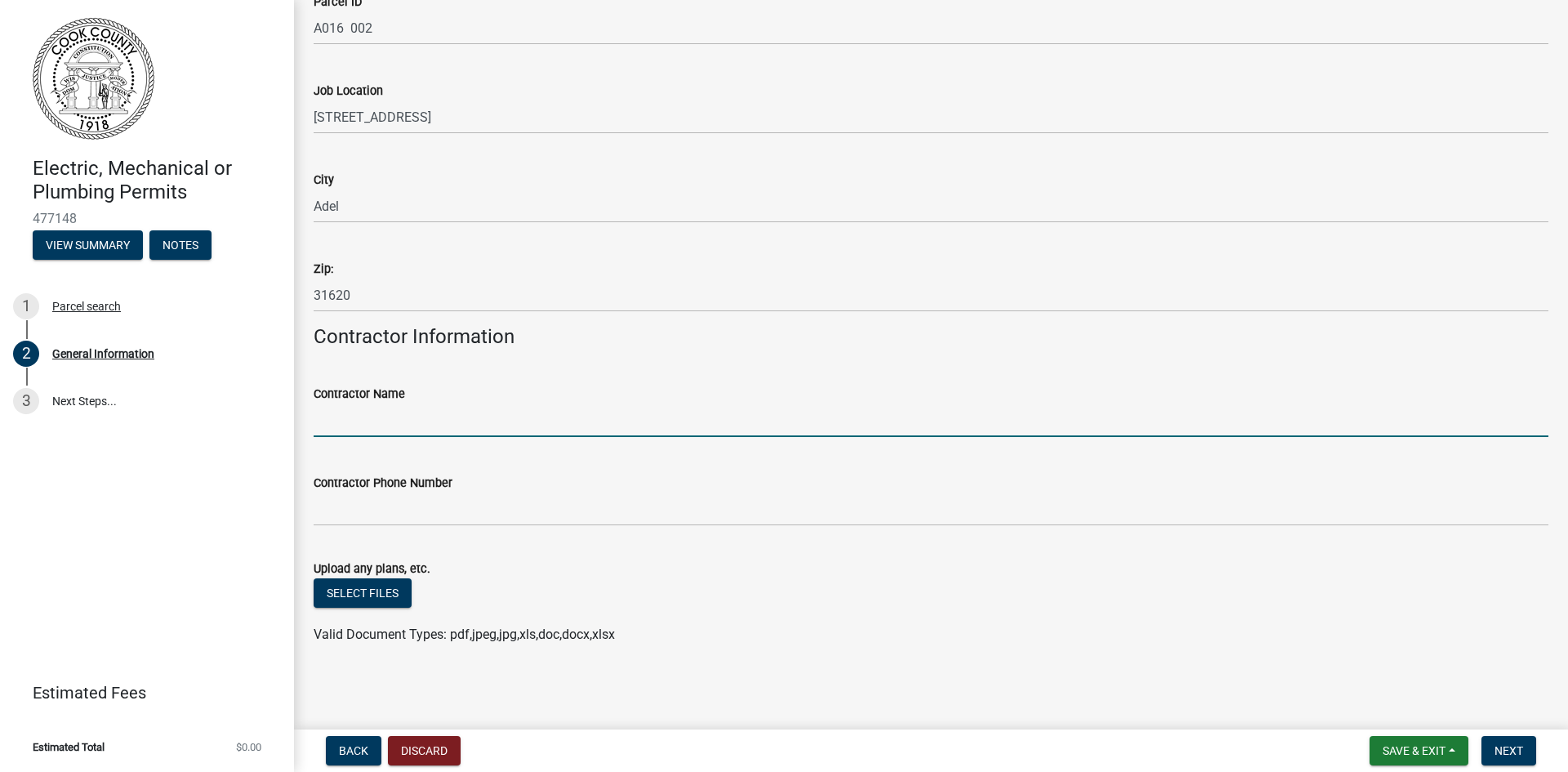
type input "[PERSON_NAME] Power Services"
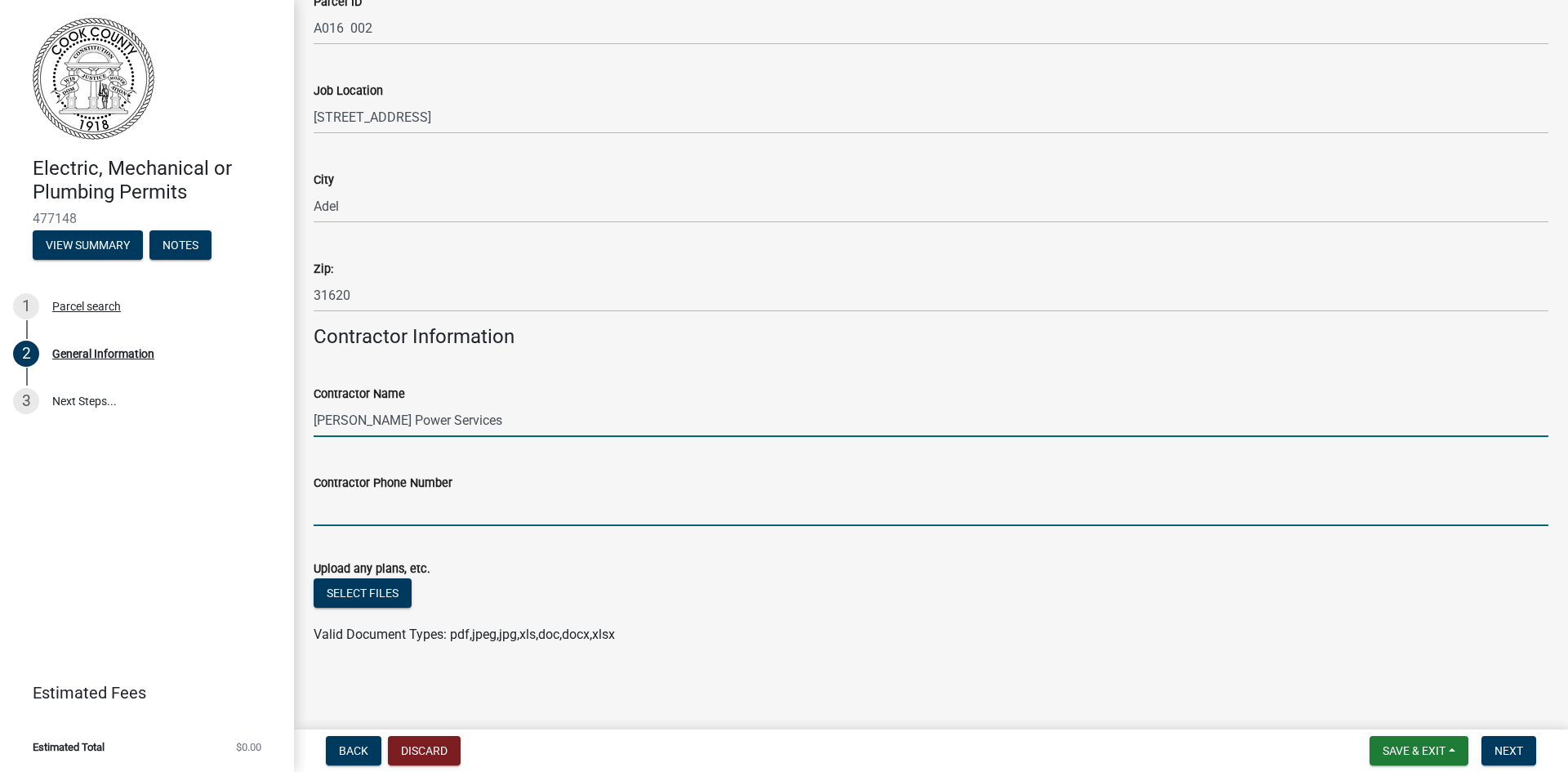
click at [518, 513] on input "Contractor Phone Number" at bounding box center [931, 509] width 1235 height 33
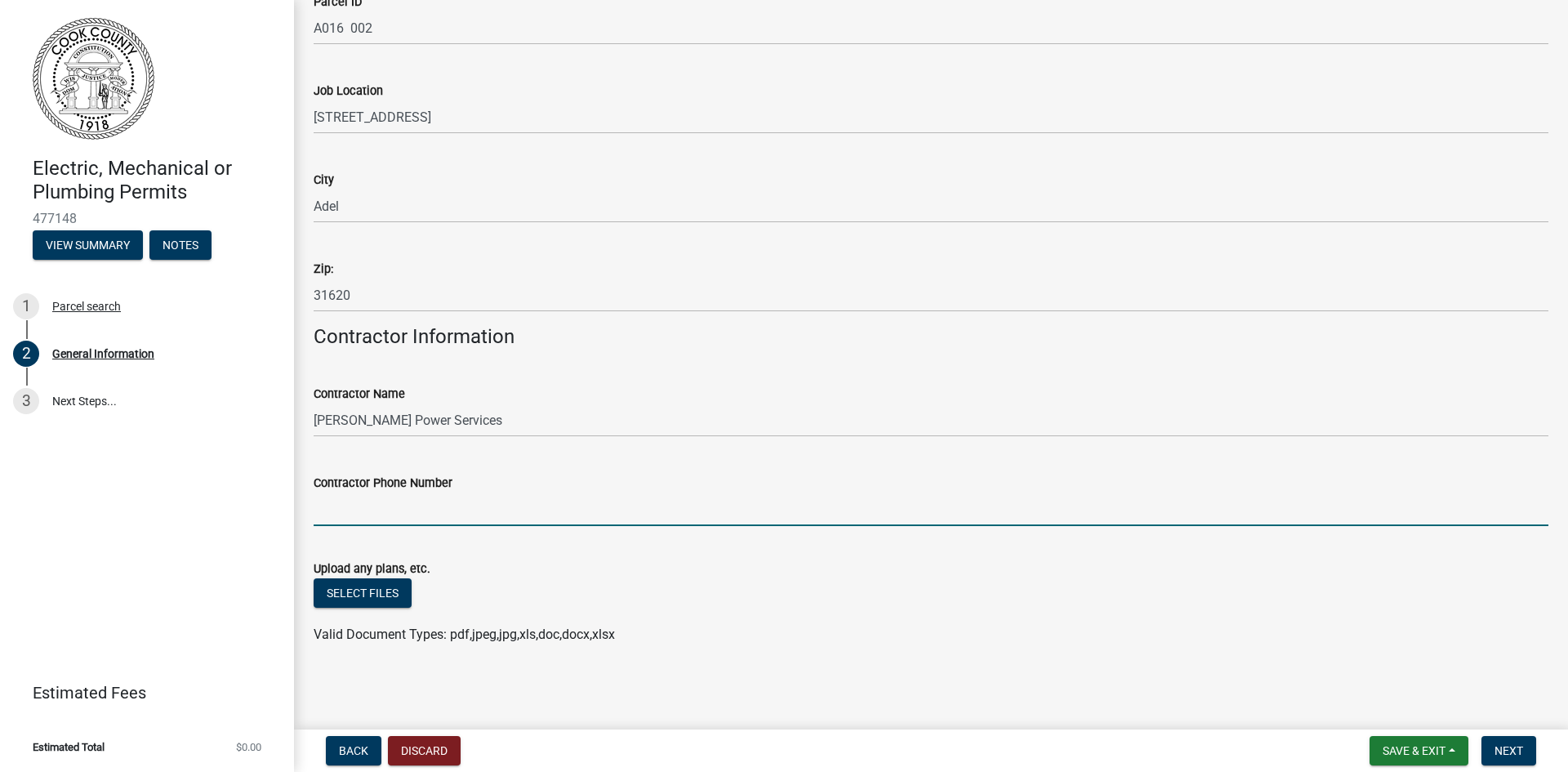
type input "2292476630"
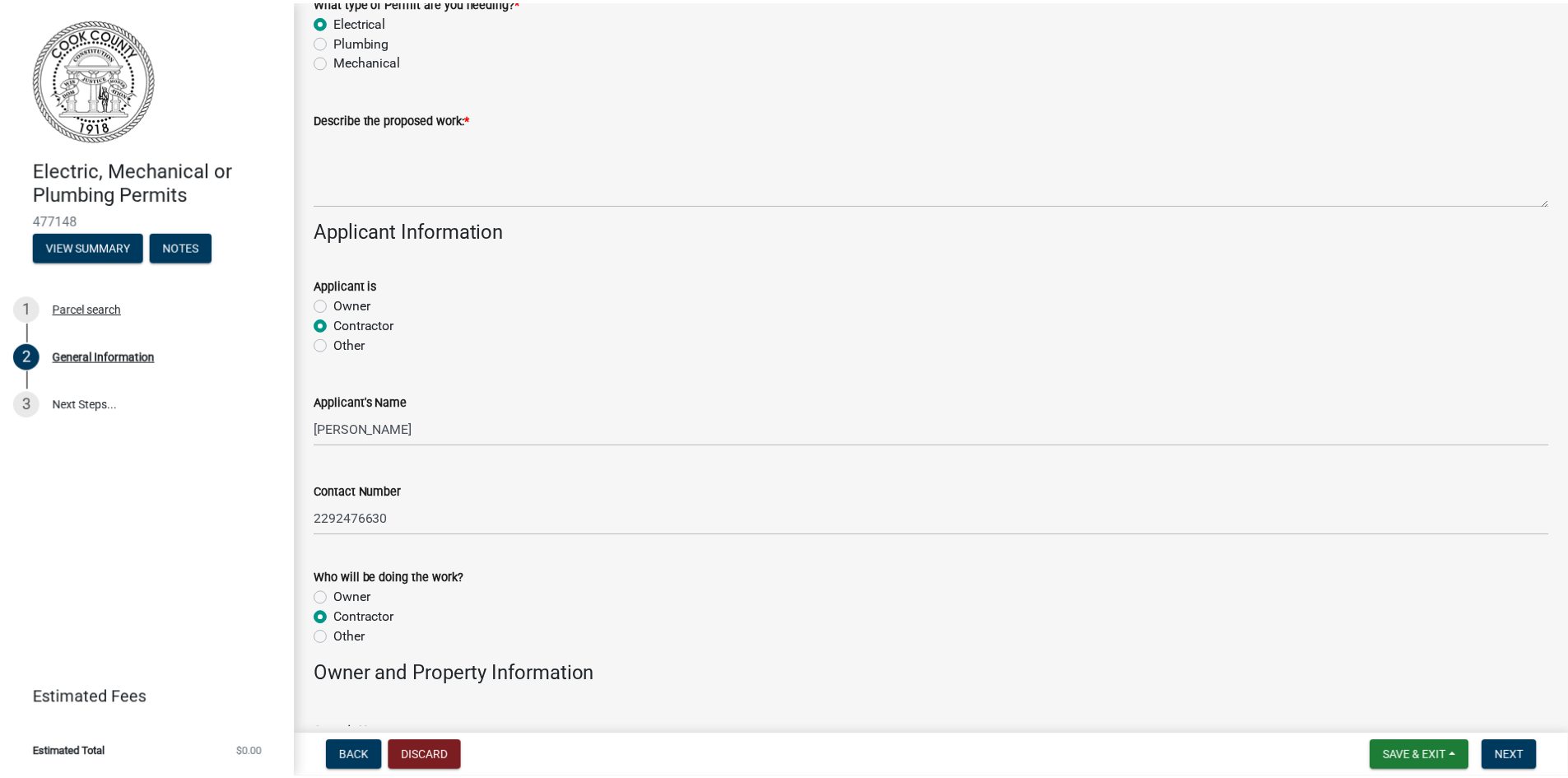
scroll to position [0, 0]
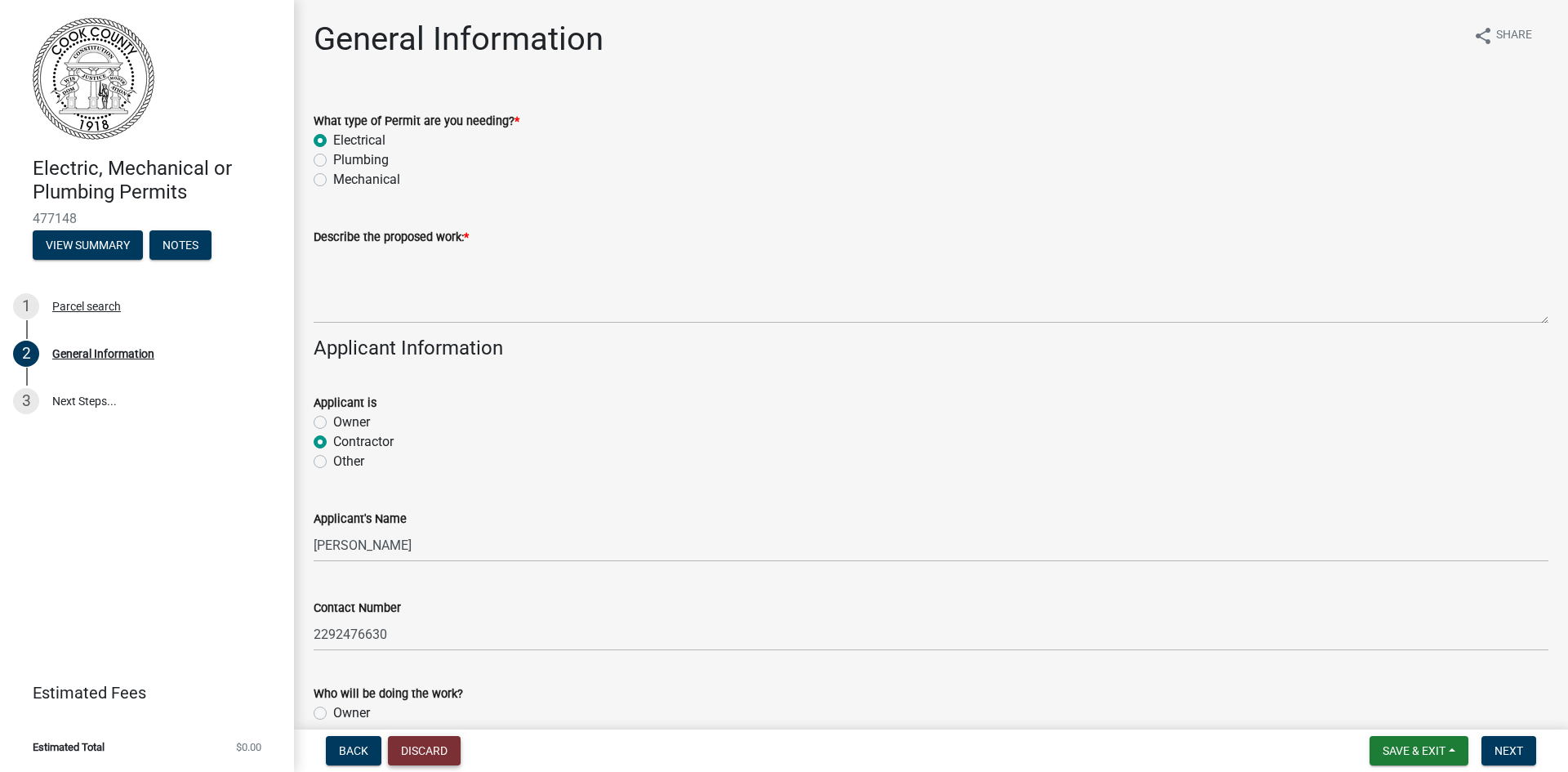
click at [439, 744] on button "Discard" at bounding box center [424, 750] width 73 height 29
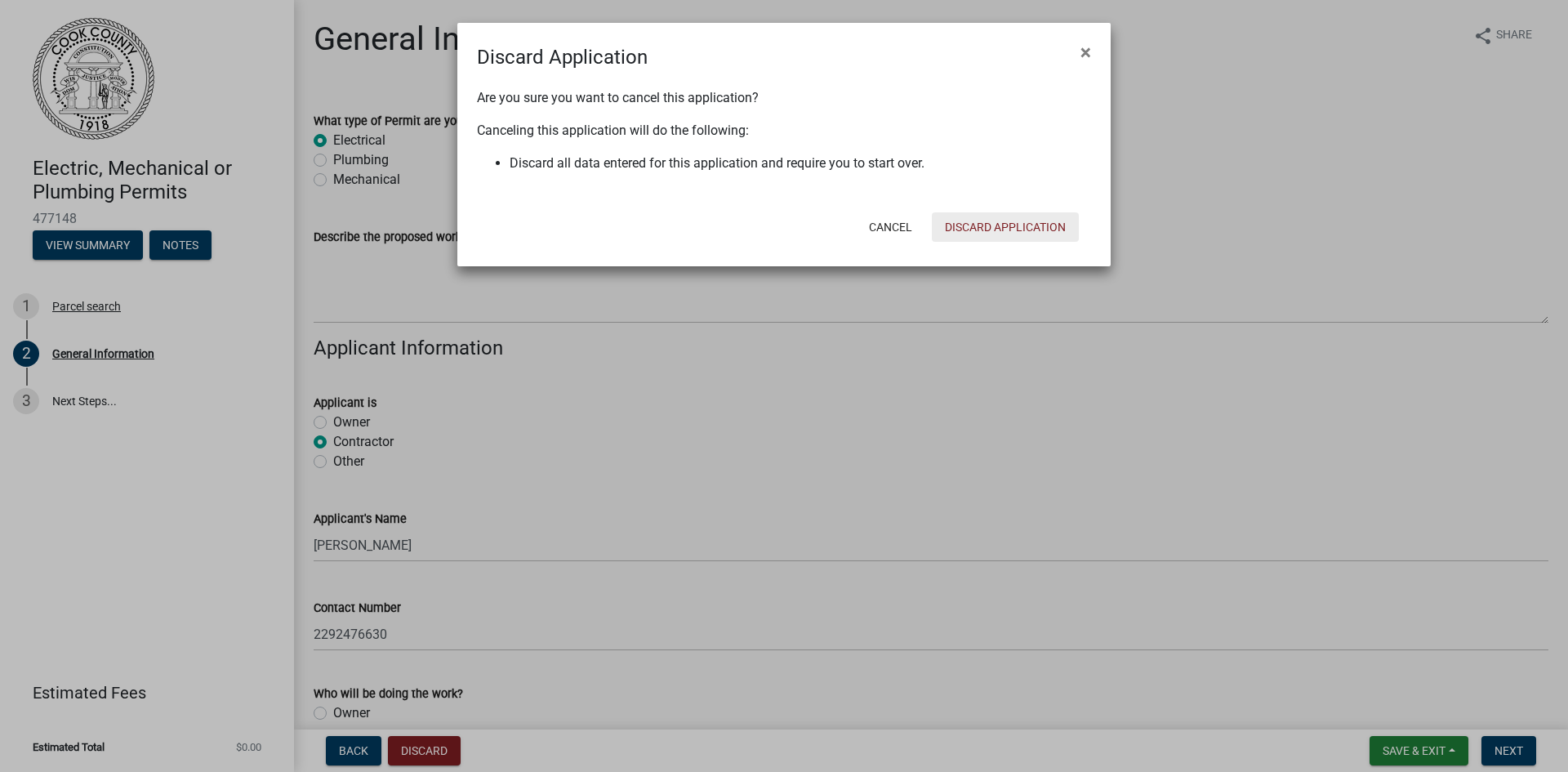
click at [996, 224] on button "Discard Application" at bounding box center [1005, 227] width 147 height 29
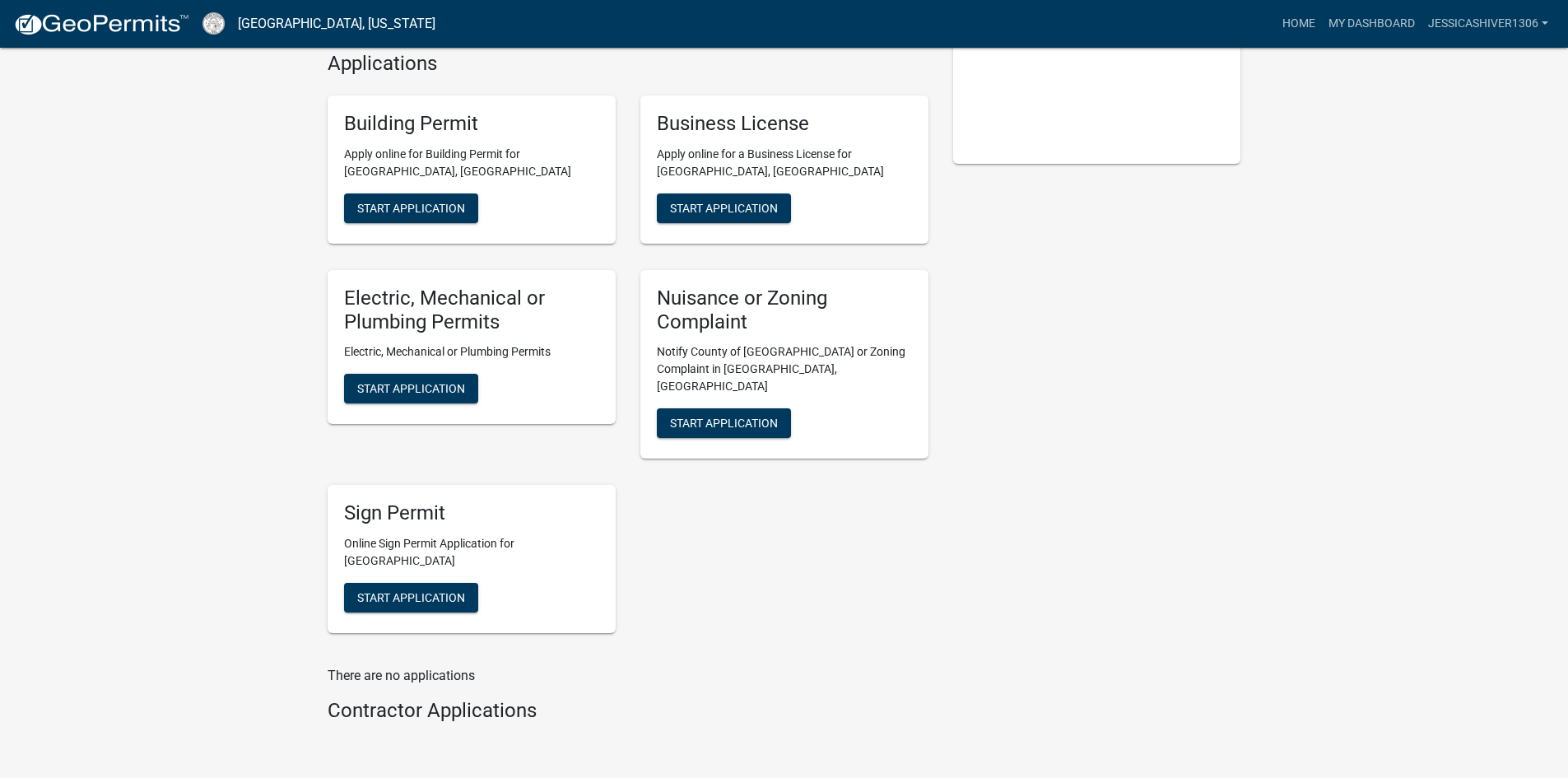
scroll to position [412, 0]
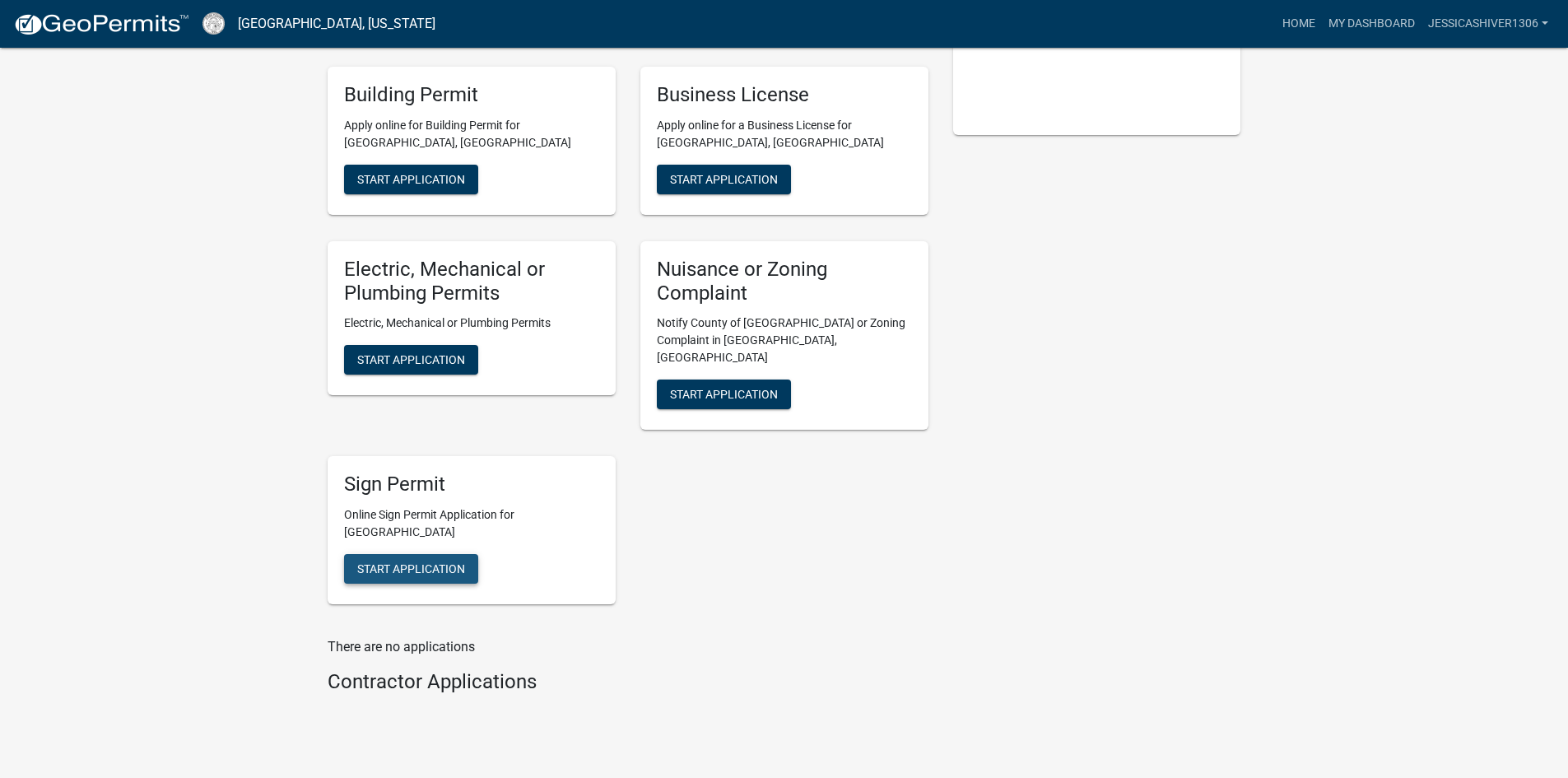
click at [398, 554] on button "Start Application" at bounding box center [411, 569] width 134 height 30
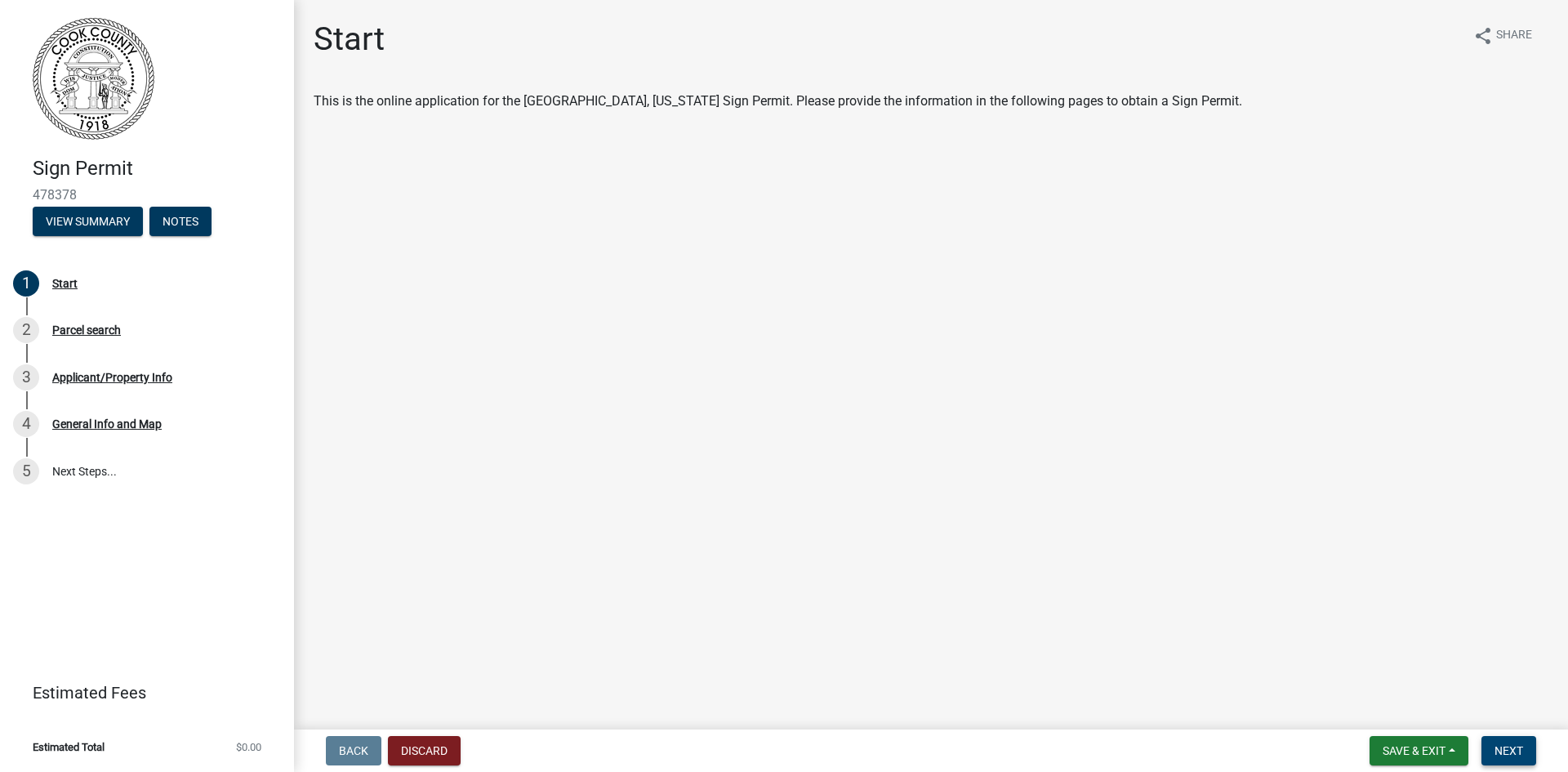
click at [1512, 749] on span "Next" at bounding box center [1509, 751] width 28 height 13
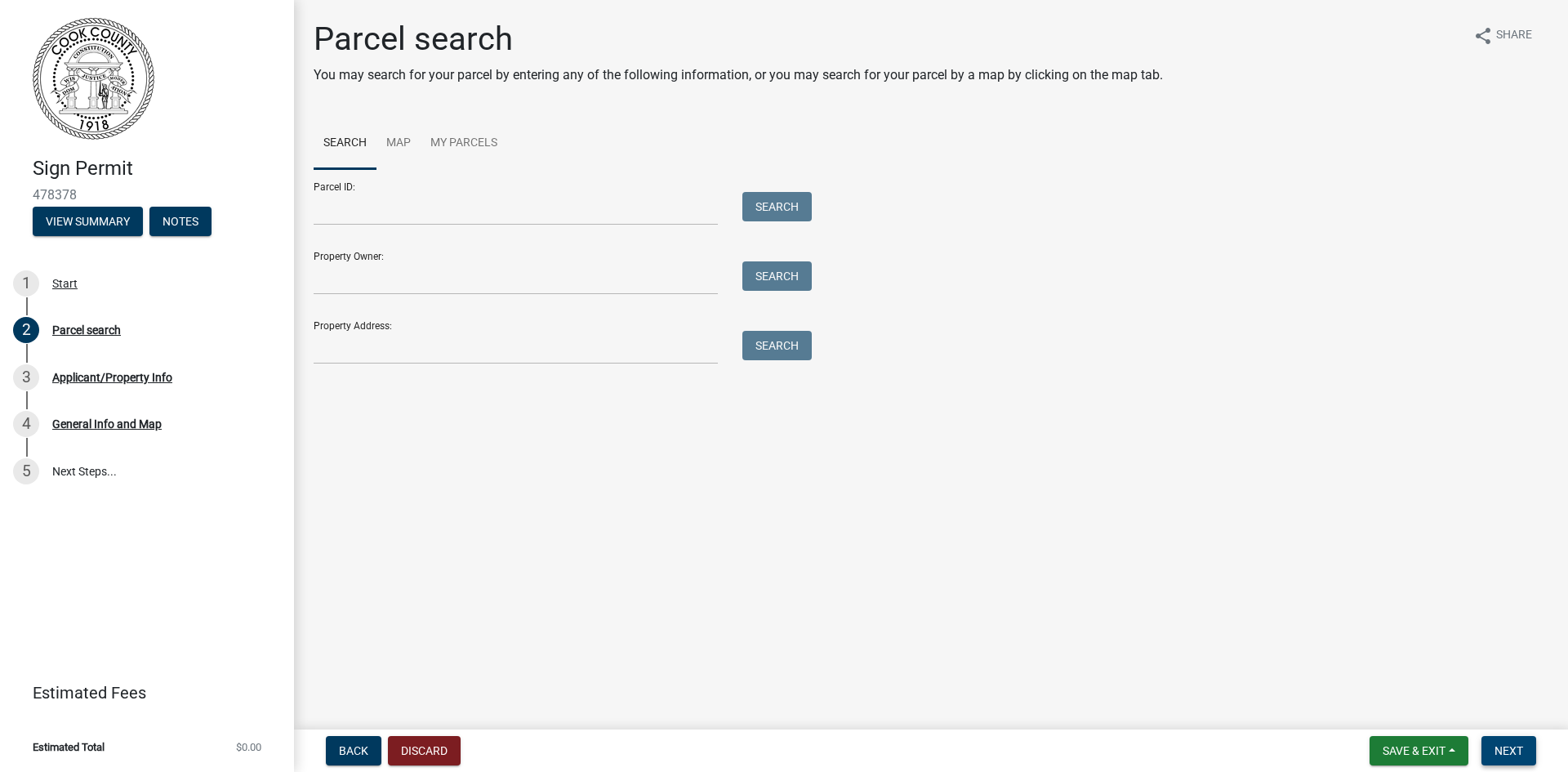
click at [1512, 750] on span "Next" at bounding box center [1509, 751] width 28 height 13
